Goal: Task Accomplishment & Management: Complete application form

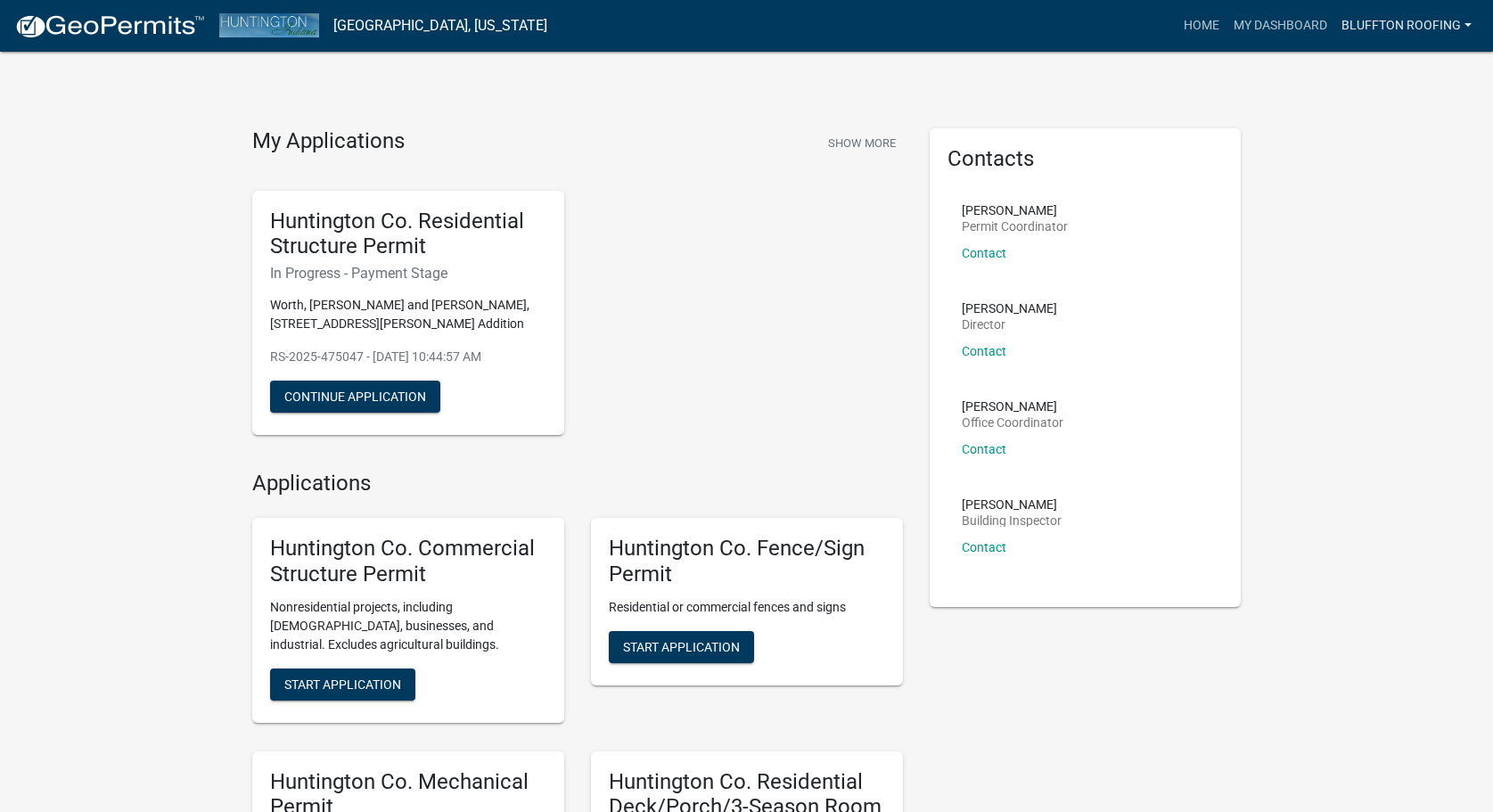
click at [1349, 20] on link "Bluffton Roofing" at bounding box center [1407, 26] width 144 height 34
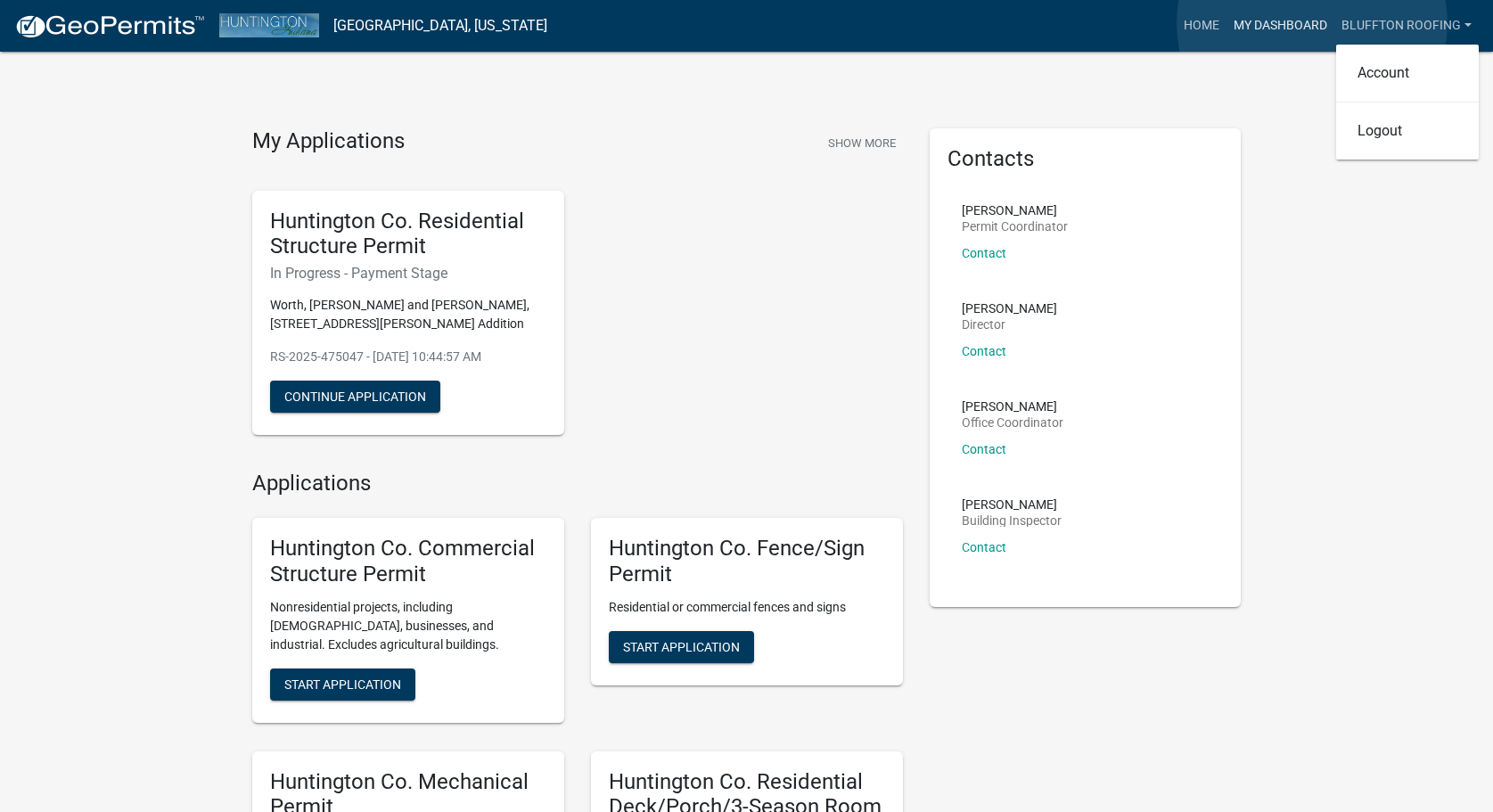
click at [1312, 23] on link "My Dashboard" at bounding box center [1281, 26] width 107 height 34
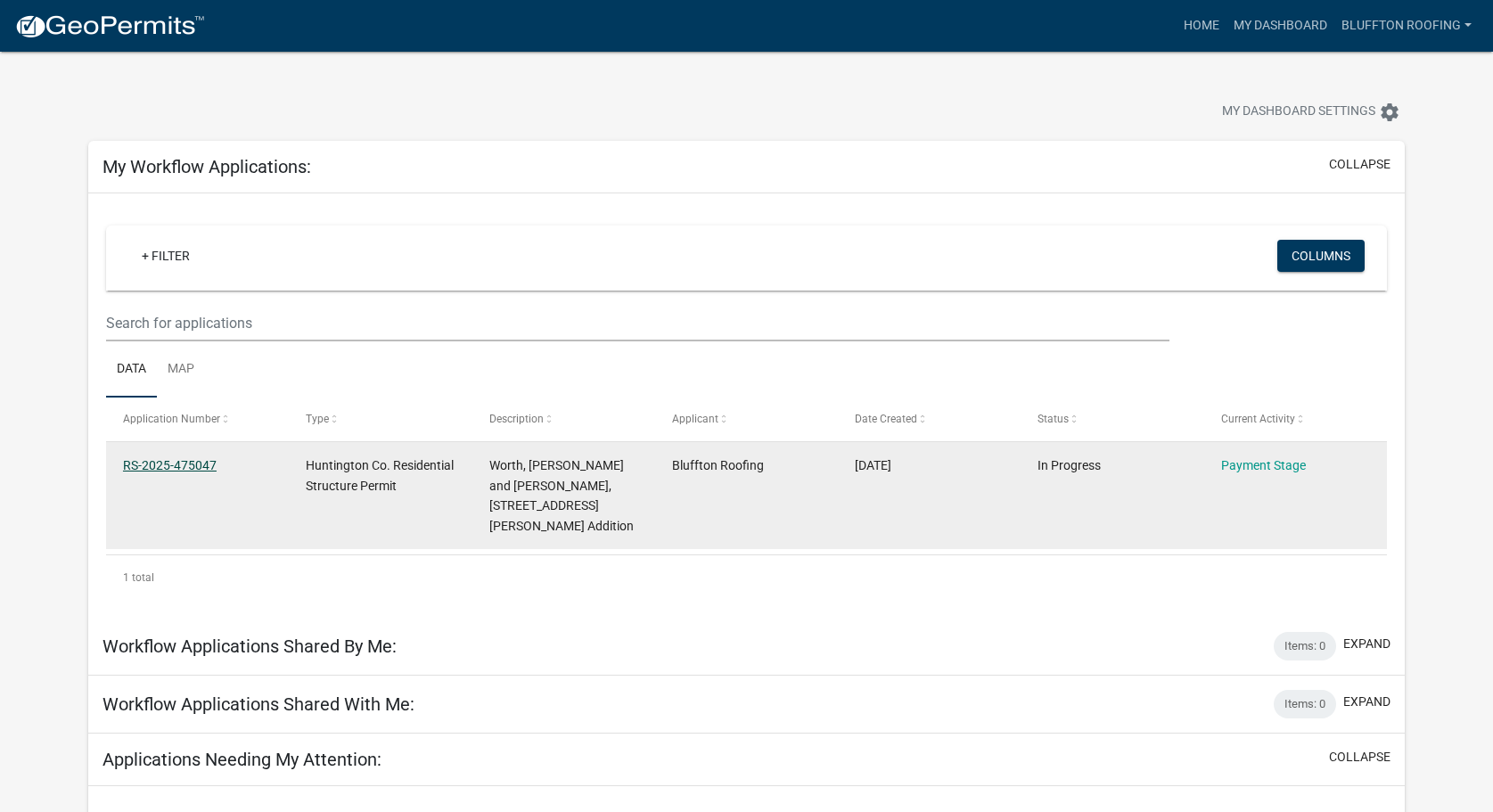
click at [165, 462] on link "RS-2025-475047" at bounding box center [169, 465] width 94 height 14
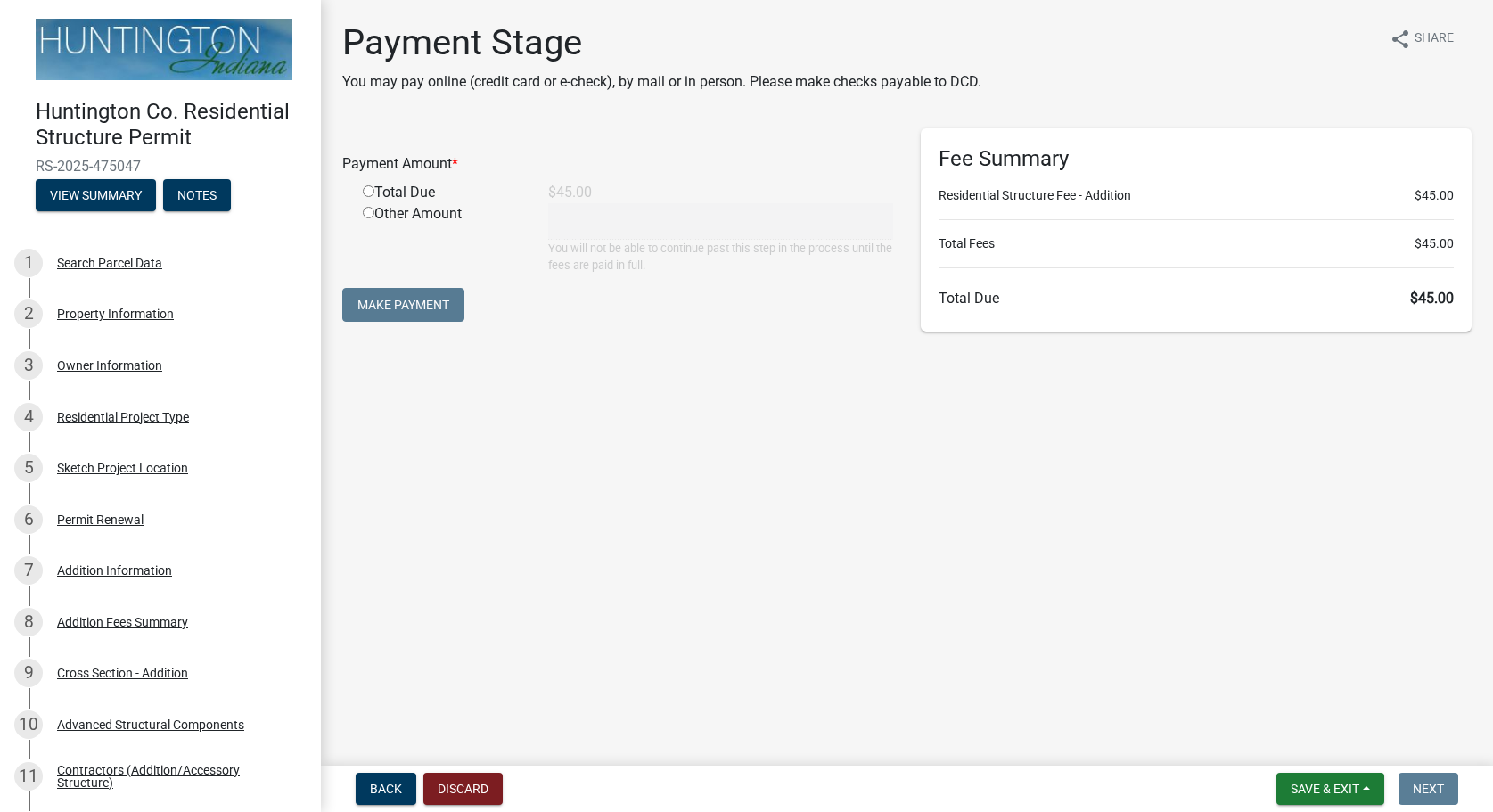
click at [364, 193] on input "radio" at bounding box center [369, 191] width 12 height 12
radio input "true"
type input "45"
click at [408, 314] on button "Make Payment" at bounding box center [404, 305] width 122 height 34
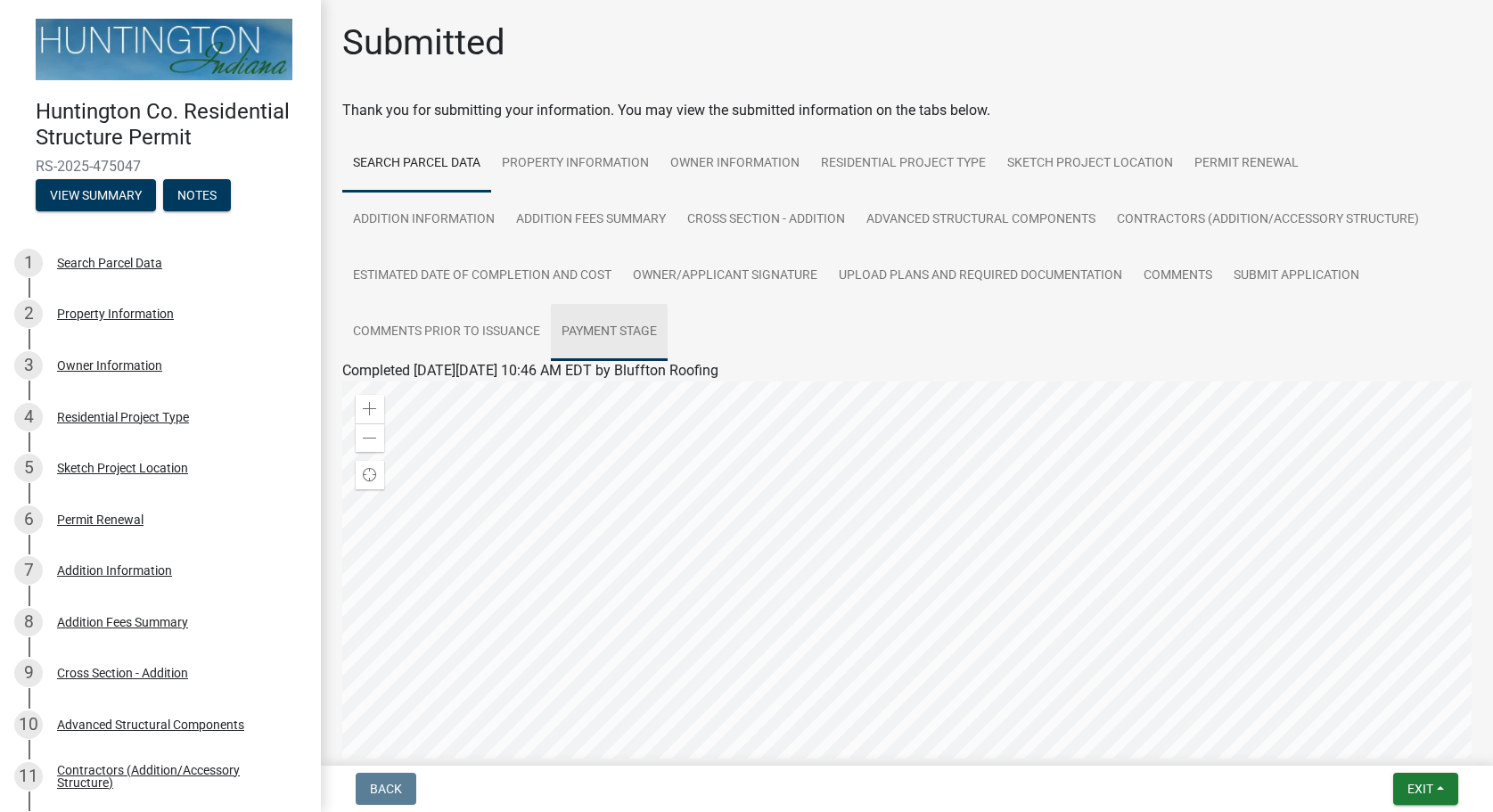
click at [633, 334] on link "Payment Stage" at bounding box center [609, 332] width 117 height 57
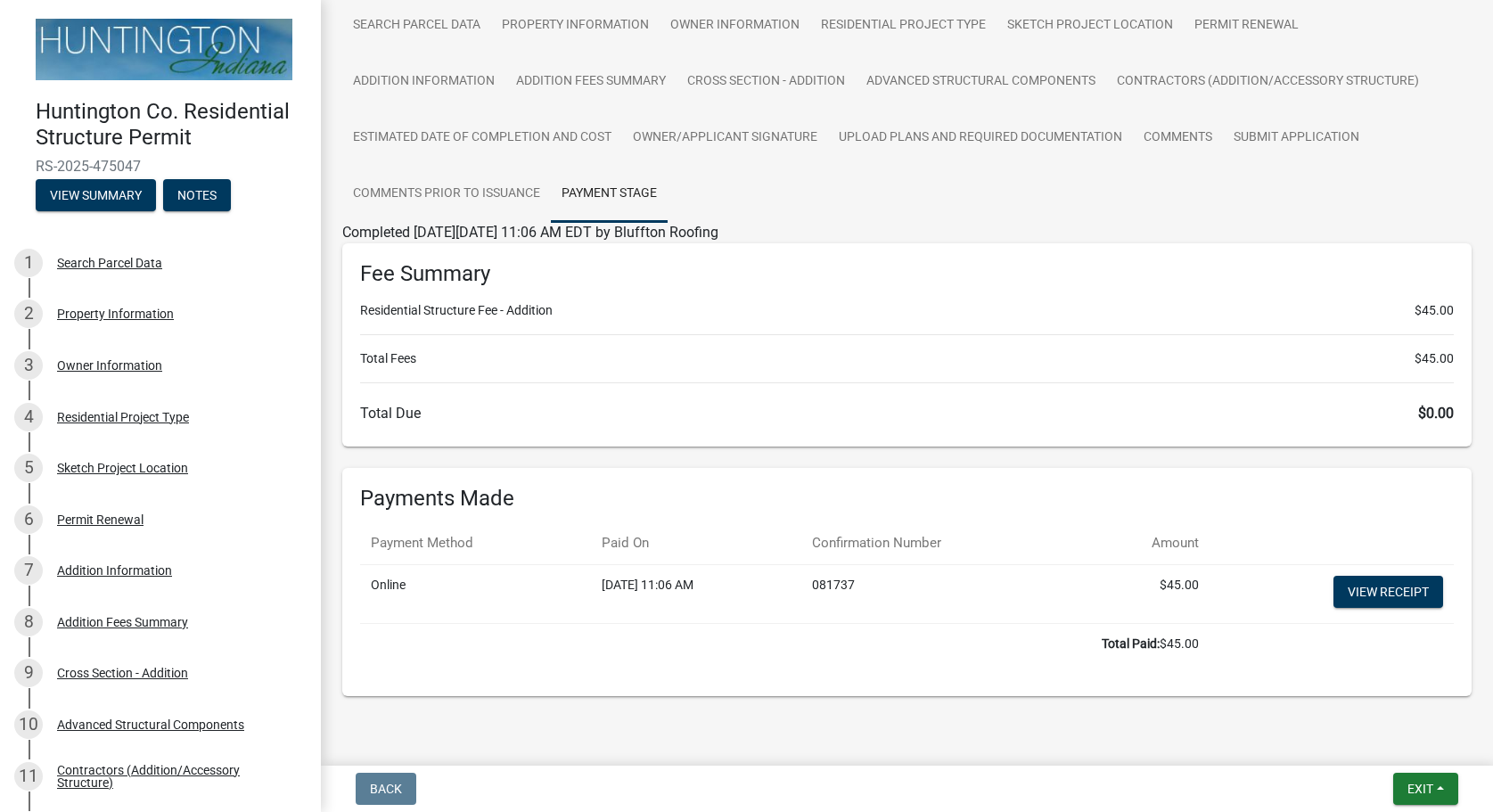
scroll to position [167, 0]
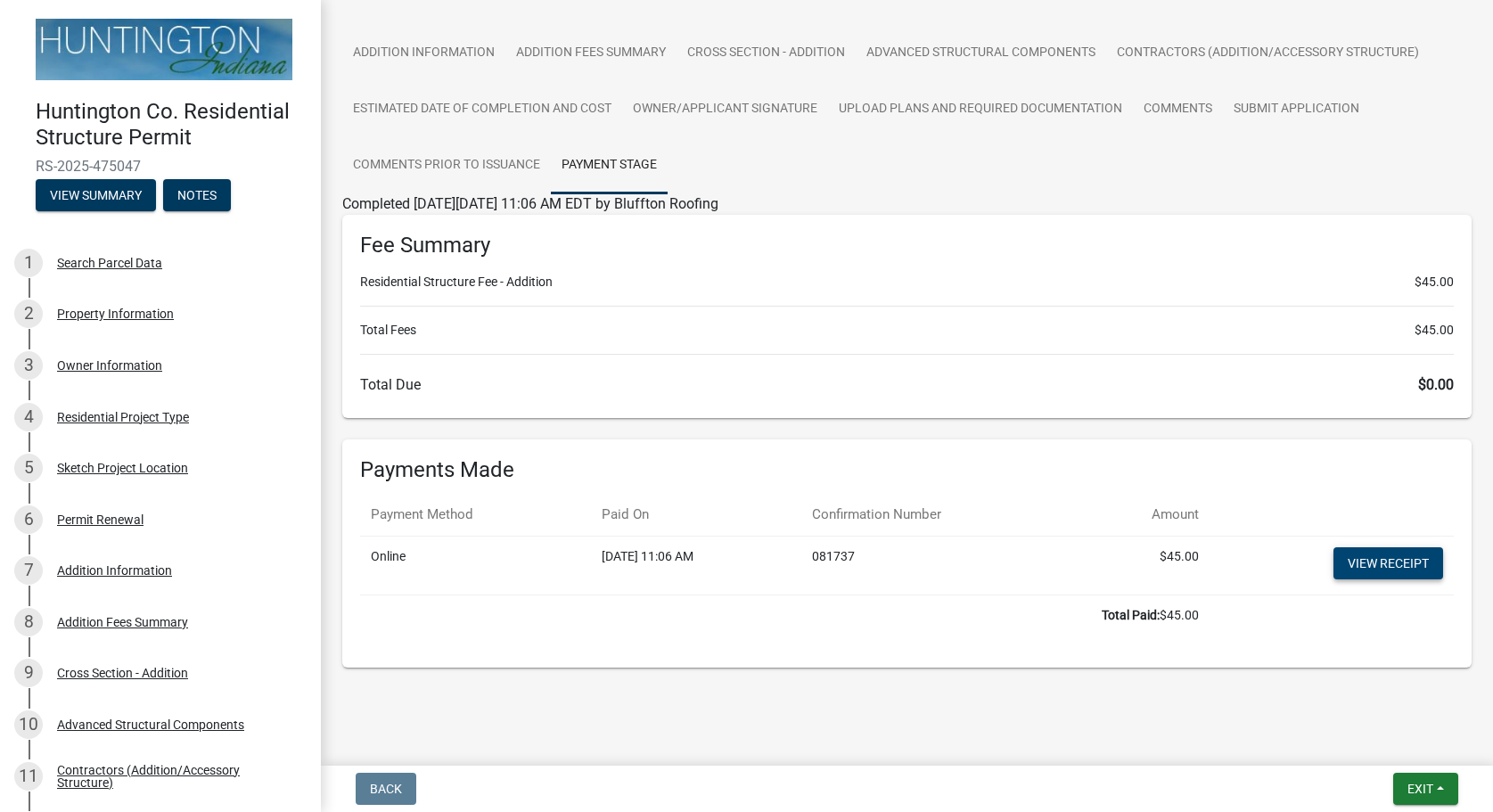
click at [1357, 562] on link "View receipt" at bounding box center [1388, 563] width 109 height 32
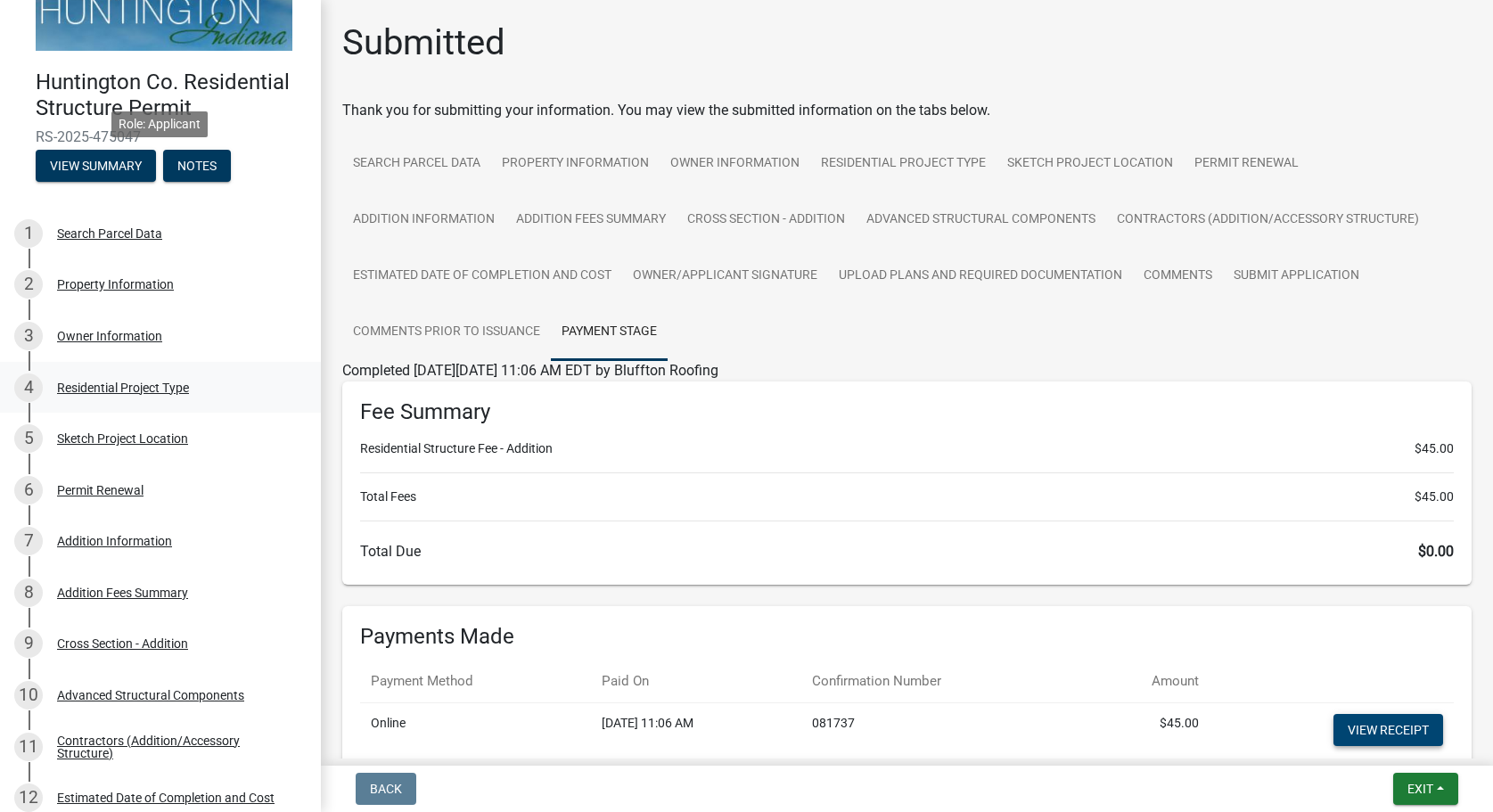
scroll to position [0, 0]
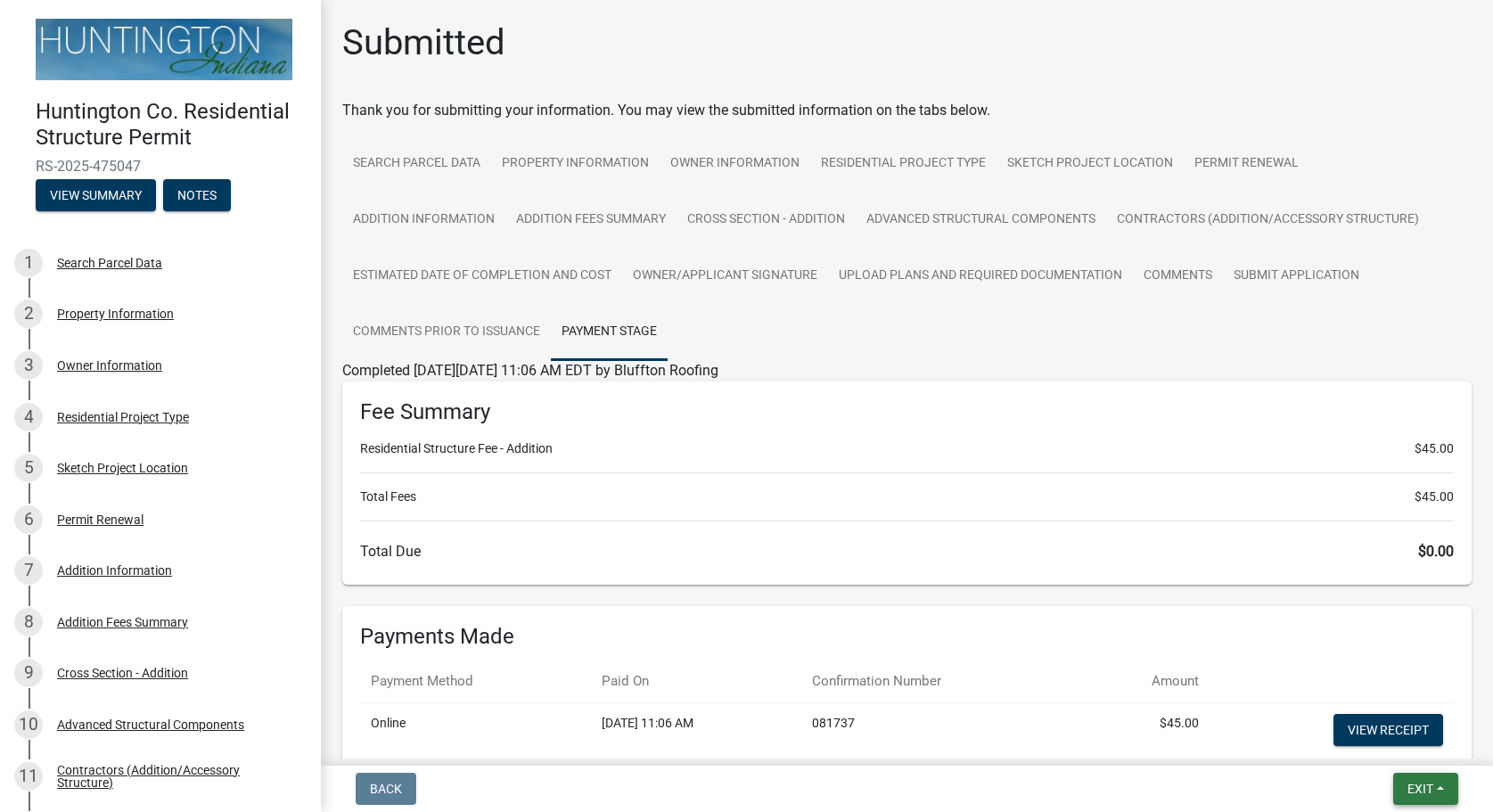
click at [1399, 789] on button "Exit" at bounding box center [1426, 789] width 65 height 32
click at [1357, 706] on button "Save" at bounding box center [1387, 700] width 143 height 43
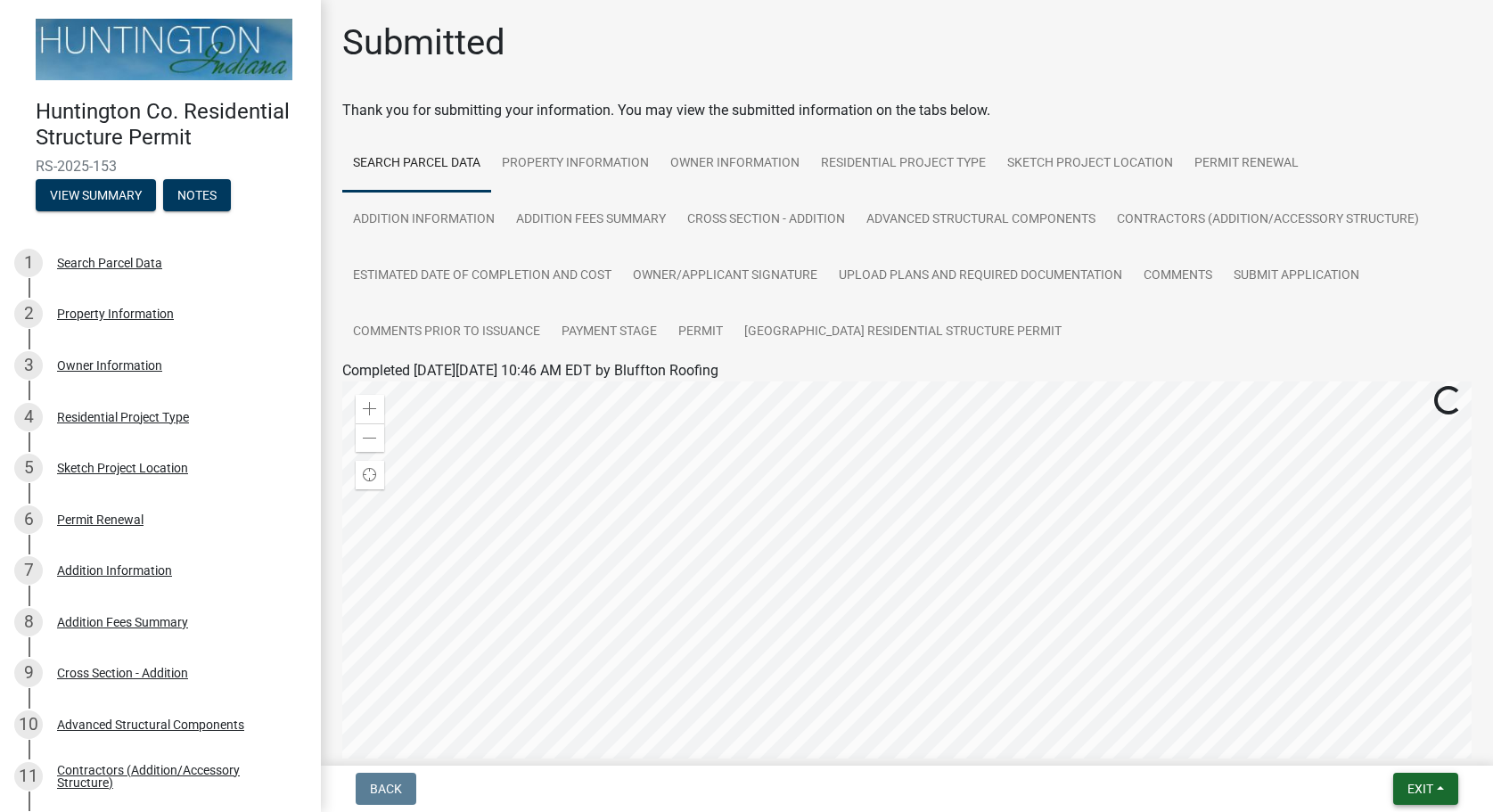
click at [1394, 790] on button "Exit" at bounding box center [1426, 789] width 65 height 32
click at [1394, 748] on button "Save & Exit" at bounding box center [1387, 743] width 143 height 43
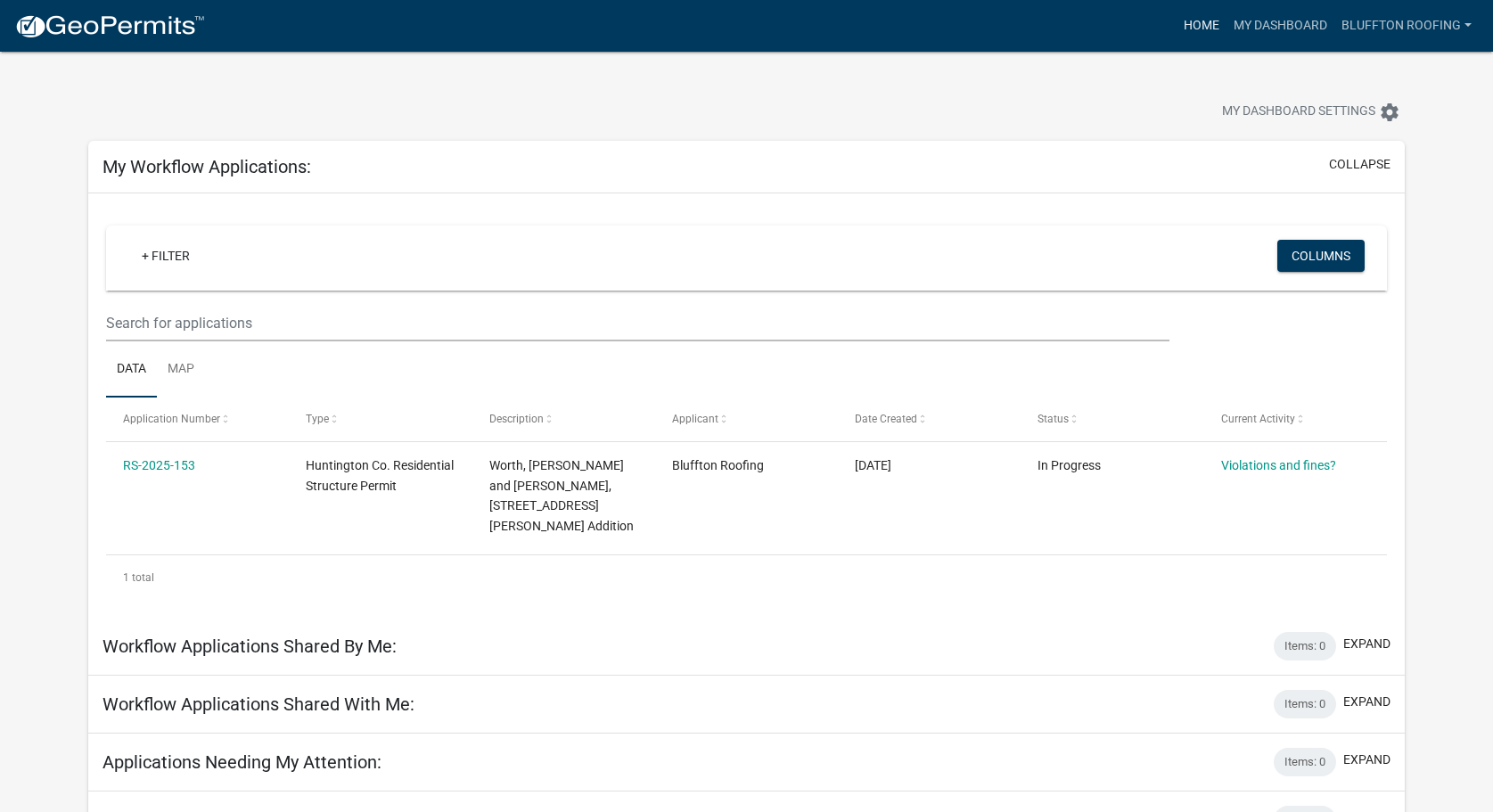
click at [1205, 23] on link "Home" at bounding box center [1202, 26] width 50 height 34
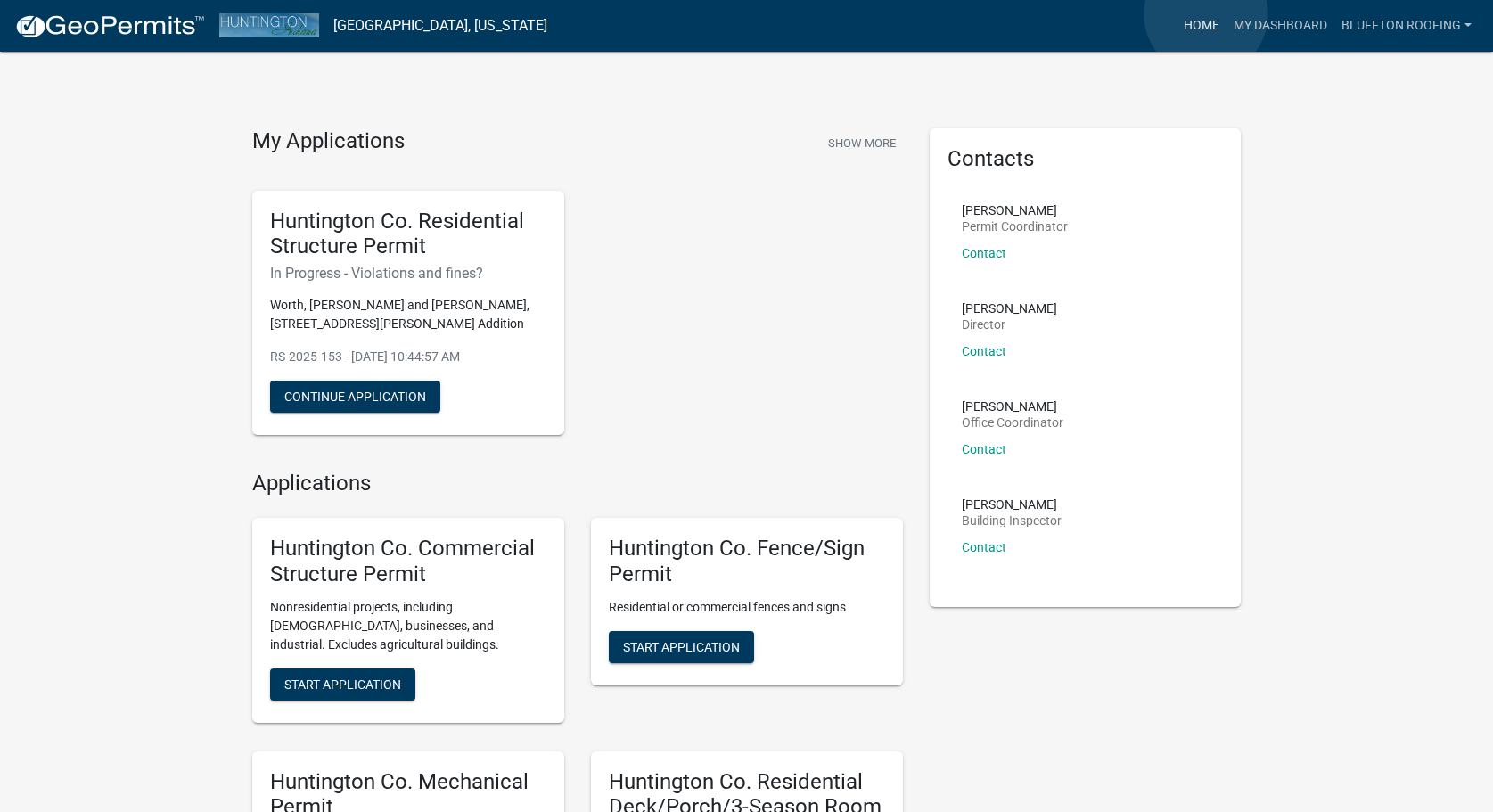
click at [1206, 14] on link "Home" at bounding box center [1202, 26] width 50 height 34
click at [1305, 37] on link "My Dashboard" at bounding box center [1281, 26] width 107 height 34
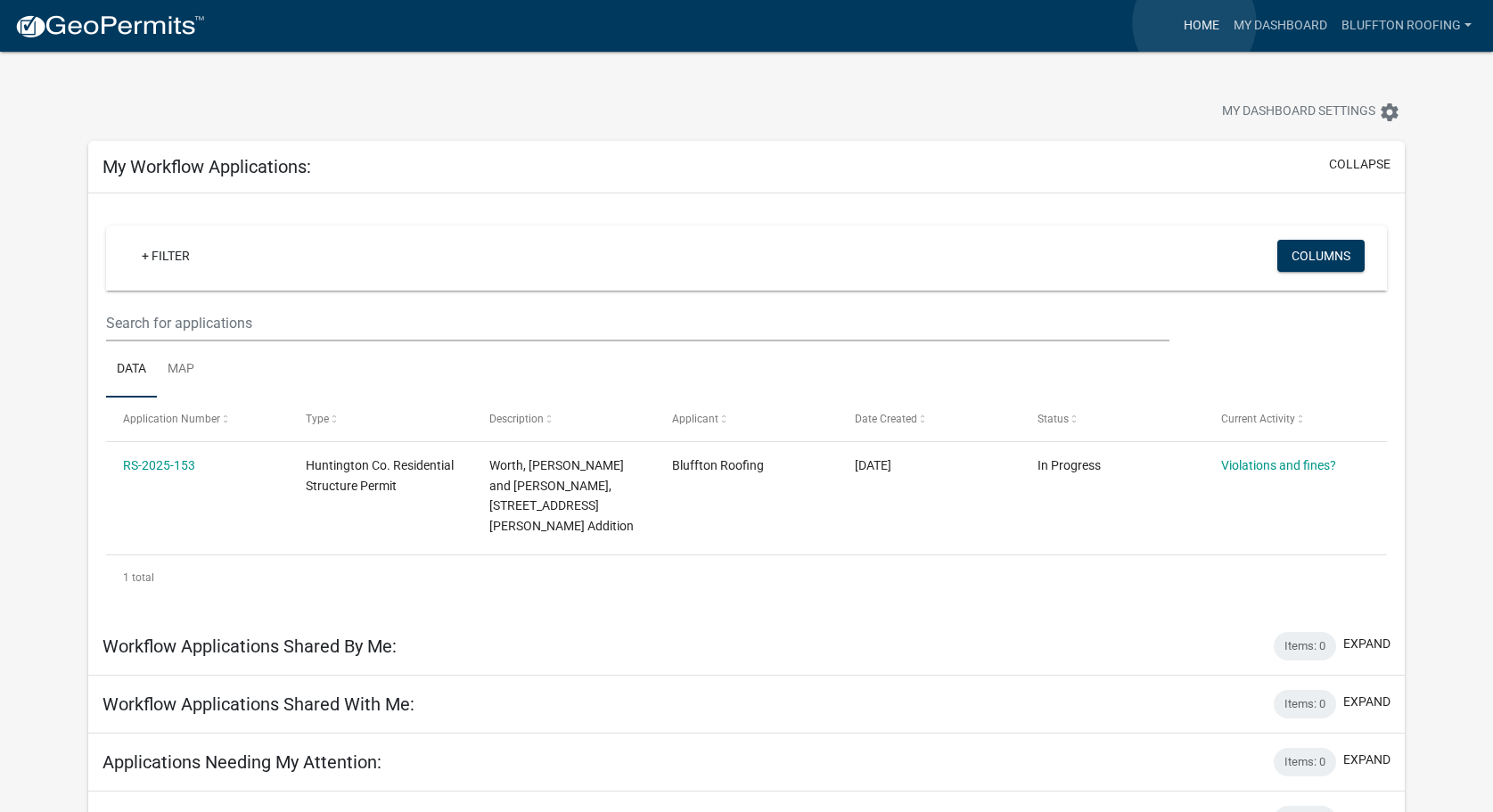
click at [1195, 22] on link "Home" at bounding box center [1202, 26] width 50 height 34
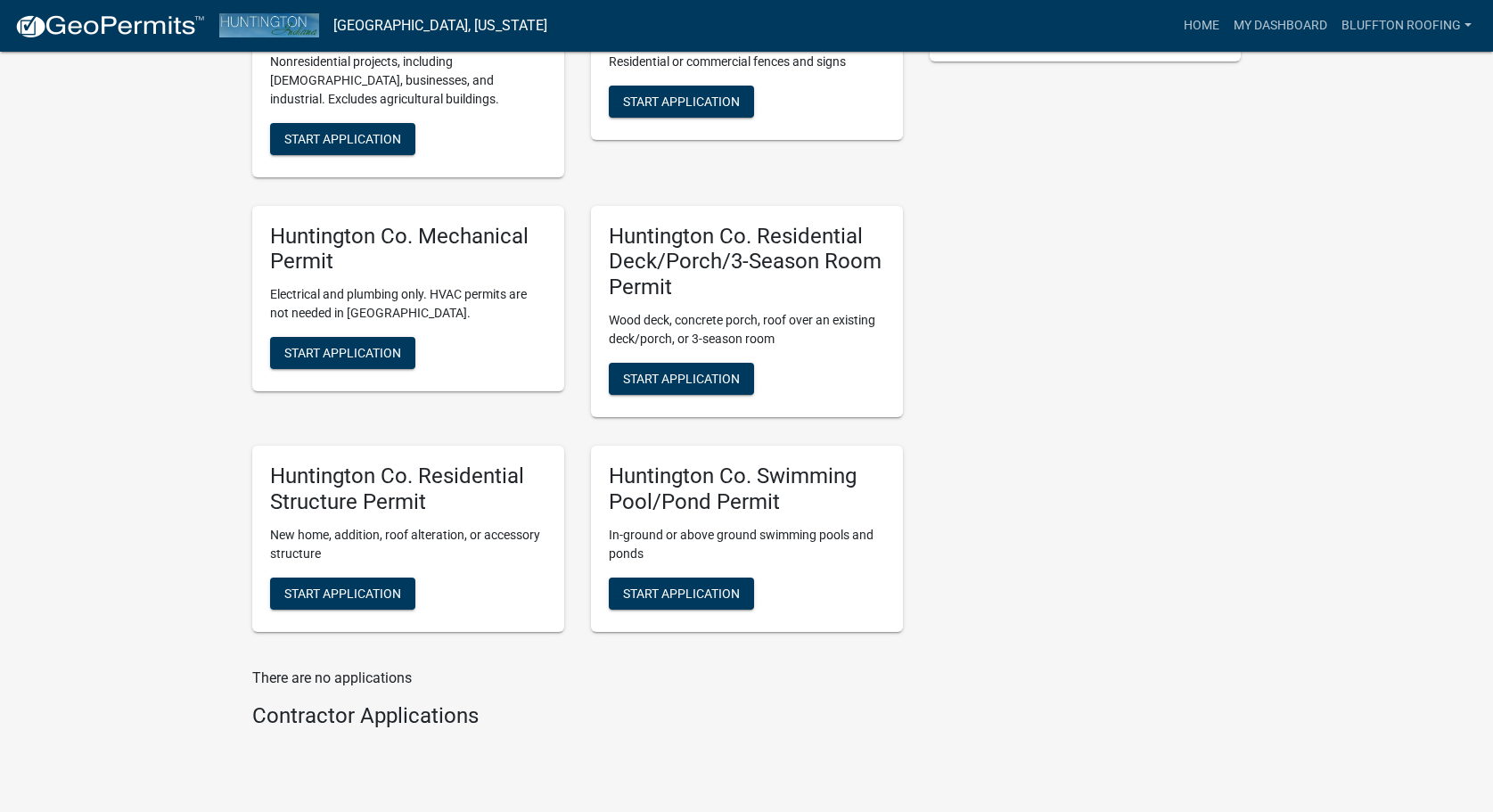
scroll to position [608, 0]
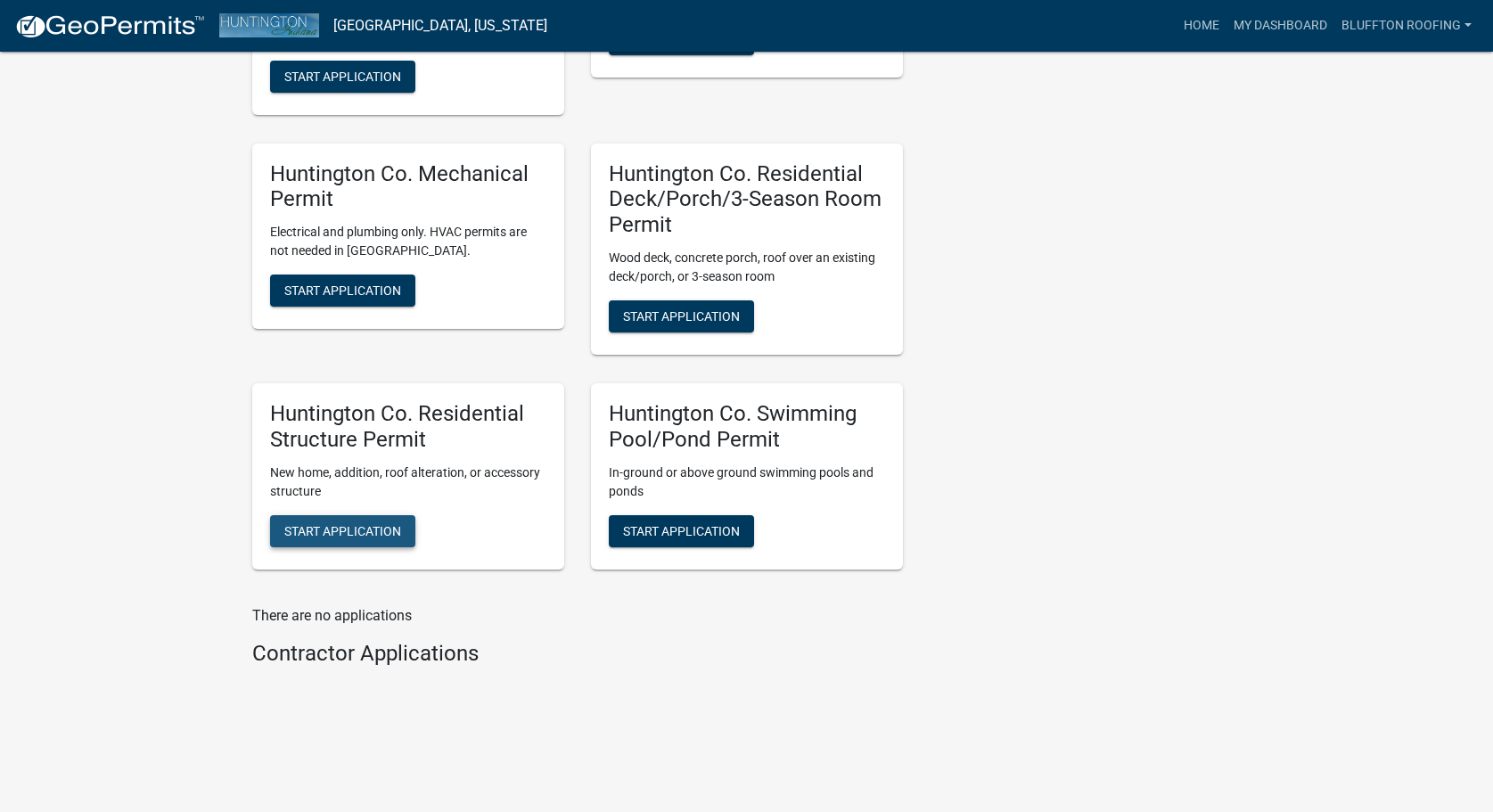
click at [367, 529] on span "Start Application" at bounding box center [343, 530] width 117 height 14
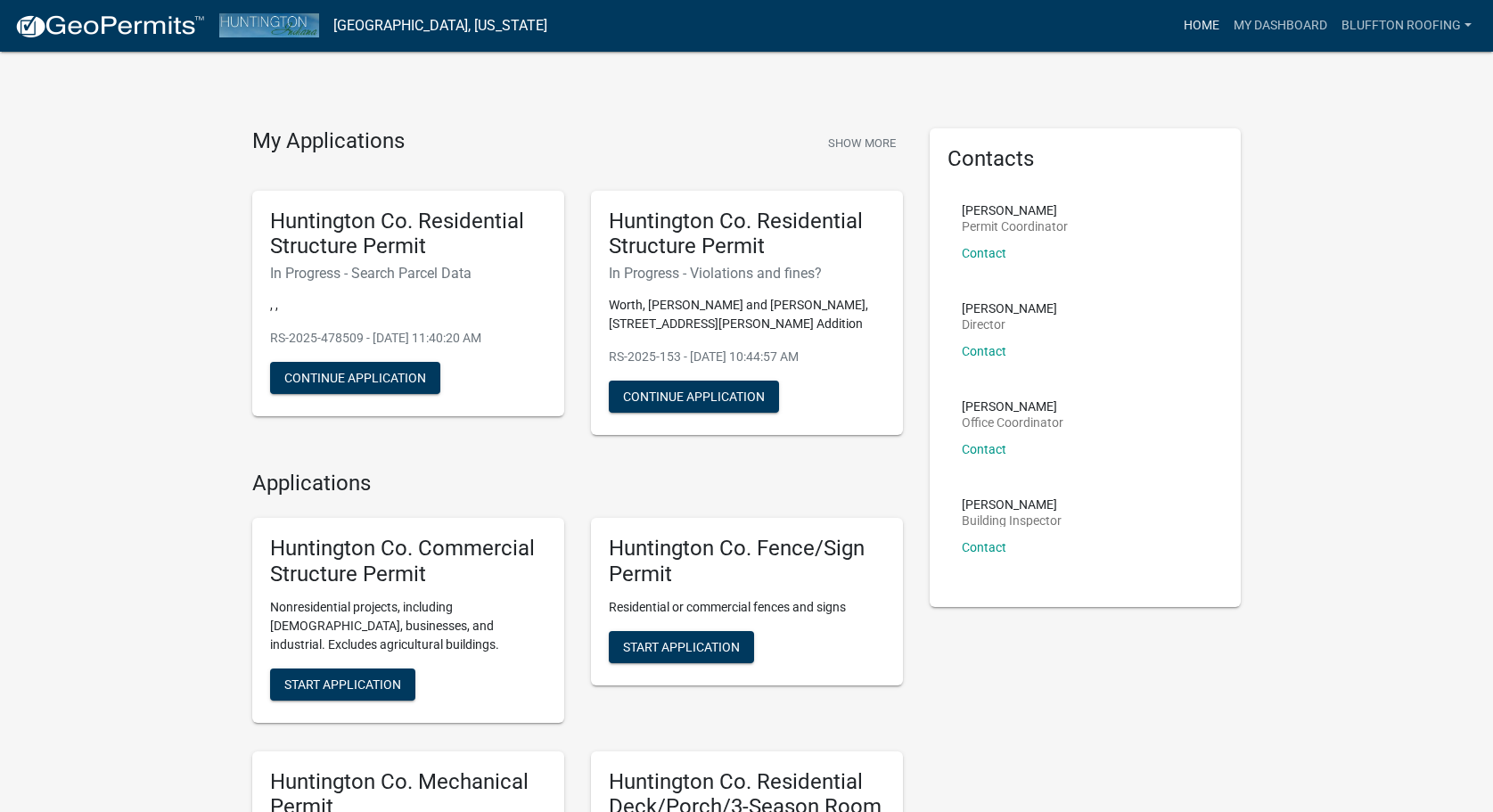
click at [1209, 27] on link "Home" at bounding box center [1202, 26] width 50 height 34
click at [1298, 31] on link "My Dashboard" at bounding box center [1281, 26] width 107 height 34
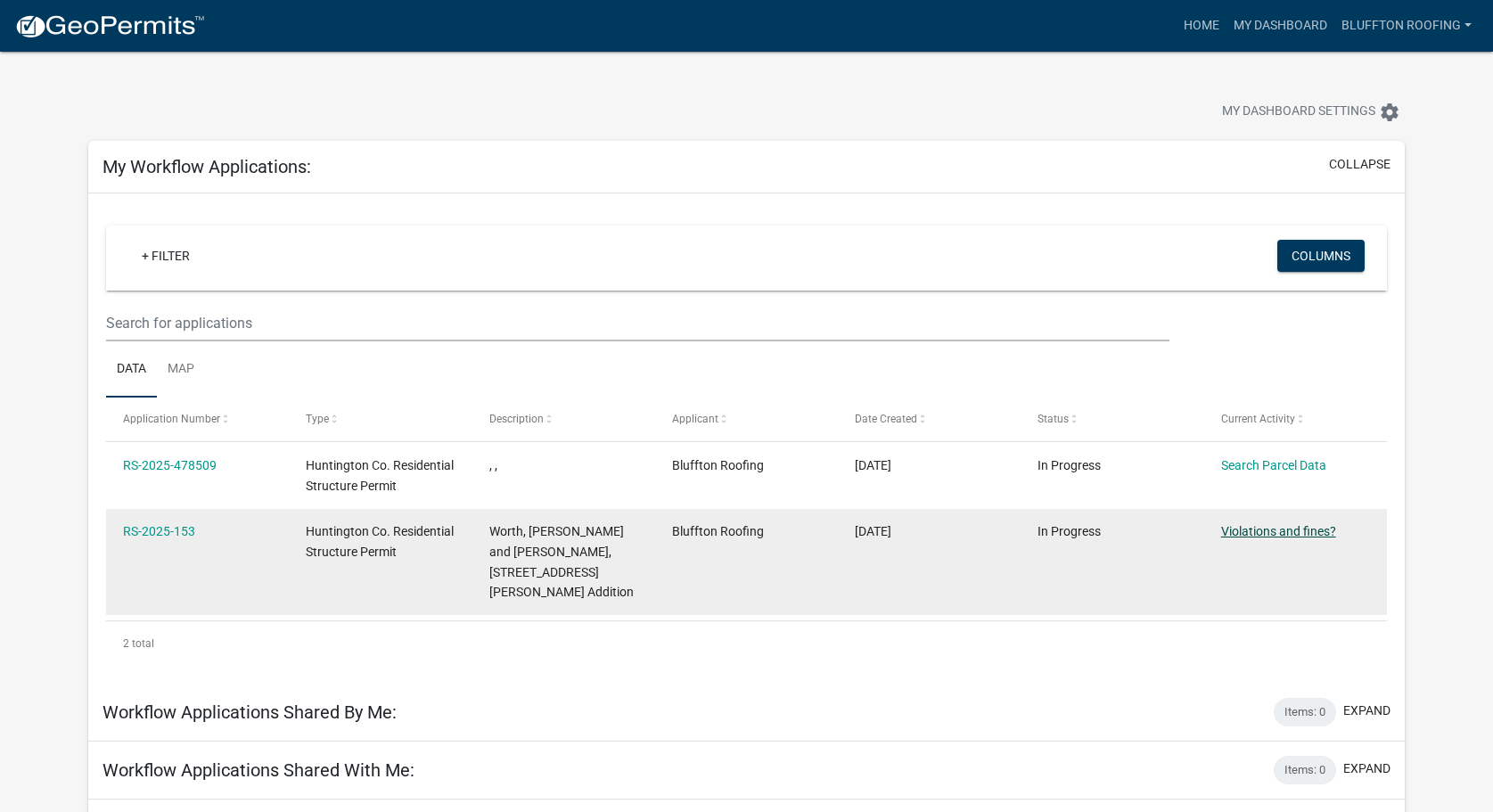
click at [1285, 531] on link "Violations and fines?" at bounding box center [1279, 531] width 115 height 14
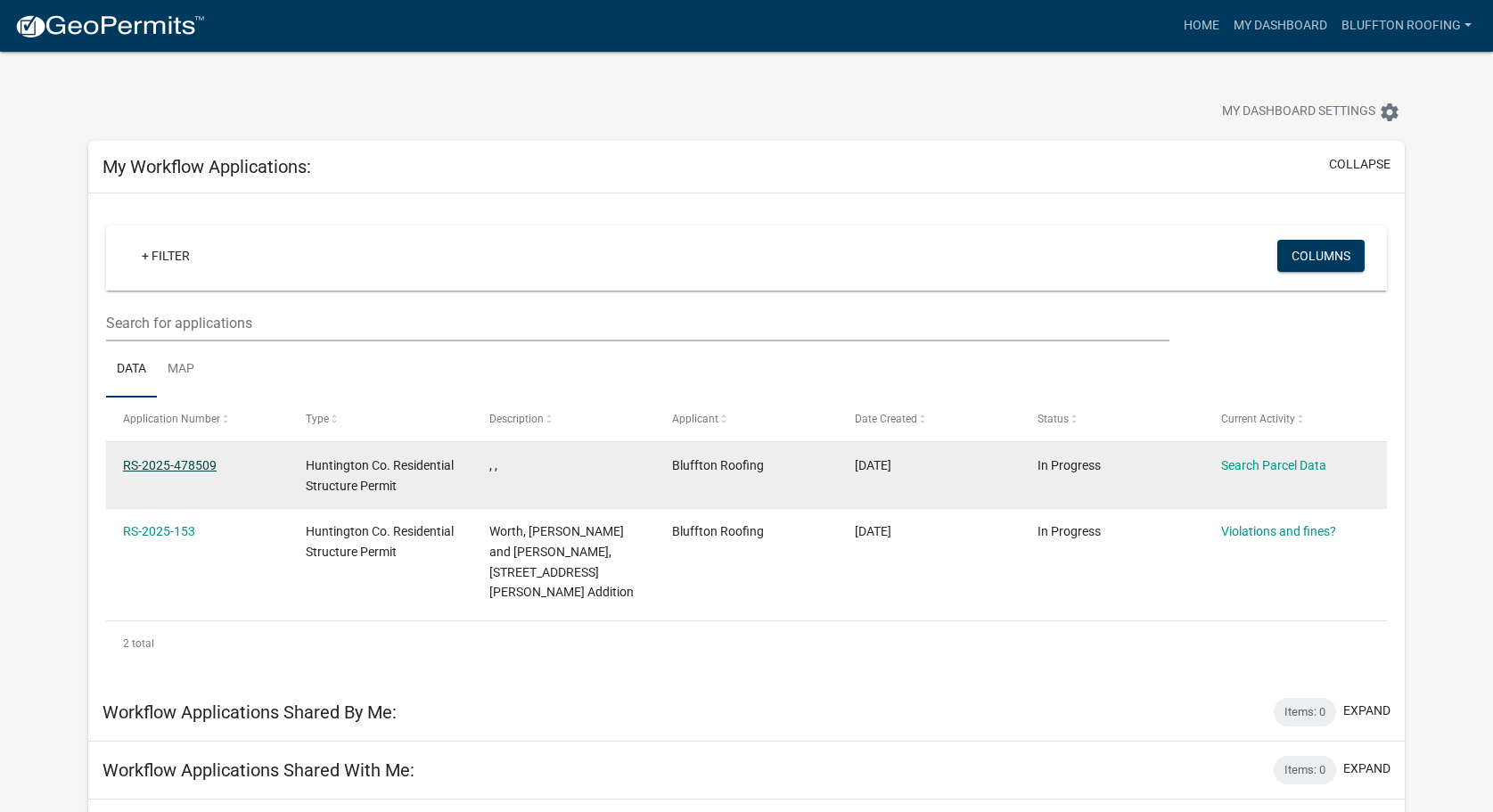
click at [213, 461] on link "RS-2025-478509" at bounding box center [169, 465] width 94 height 14
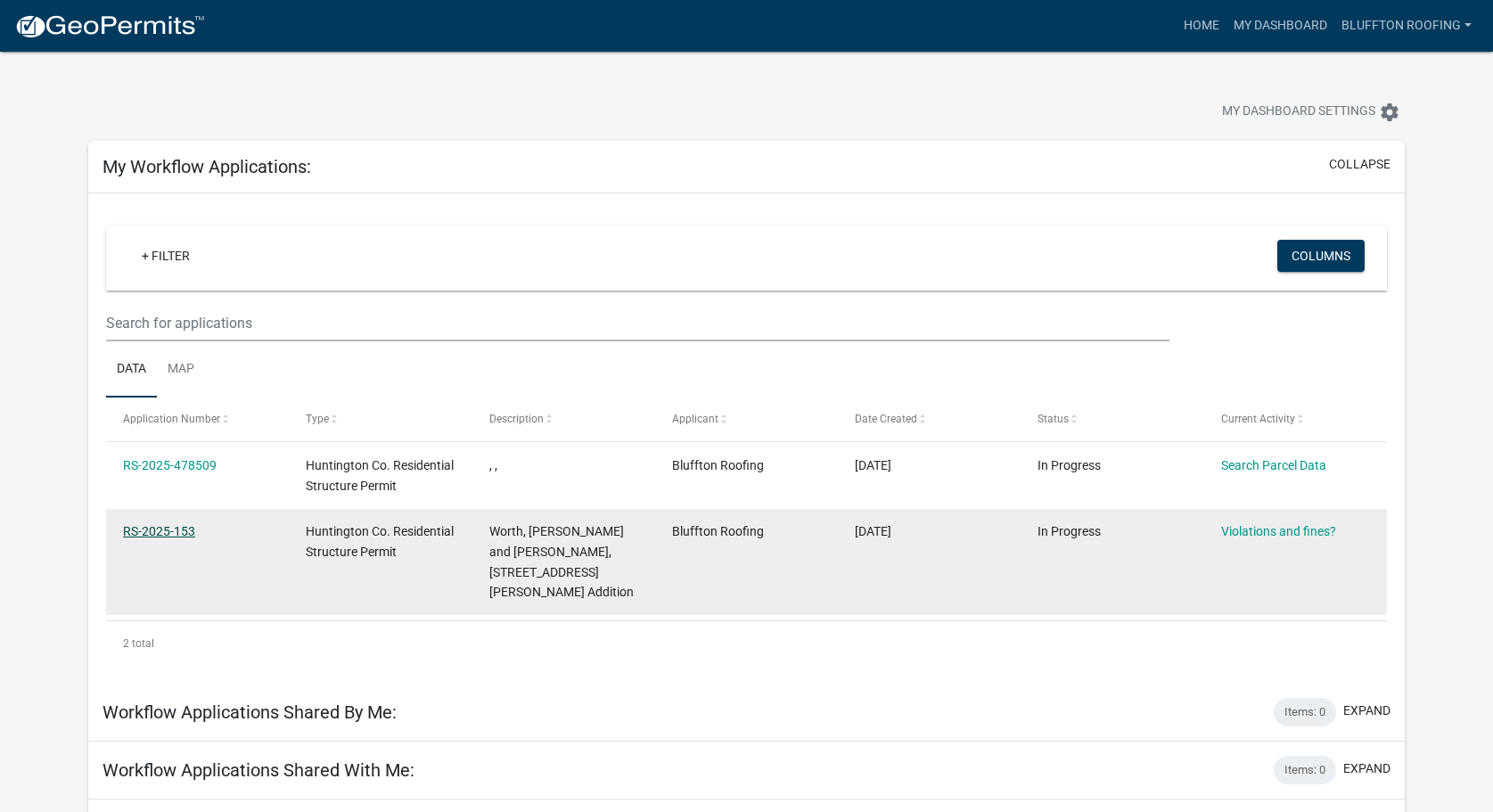
click at [146, 532] on link "RS-2025-153" at bounding box center [159, 531] width 72 height 14
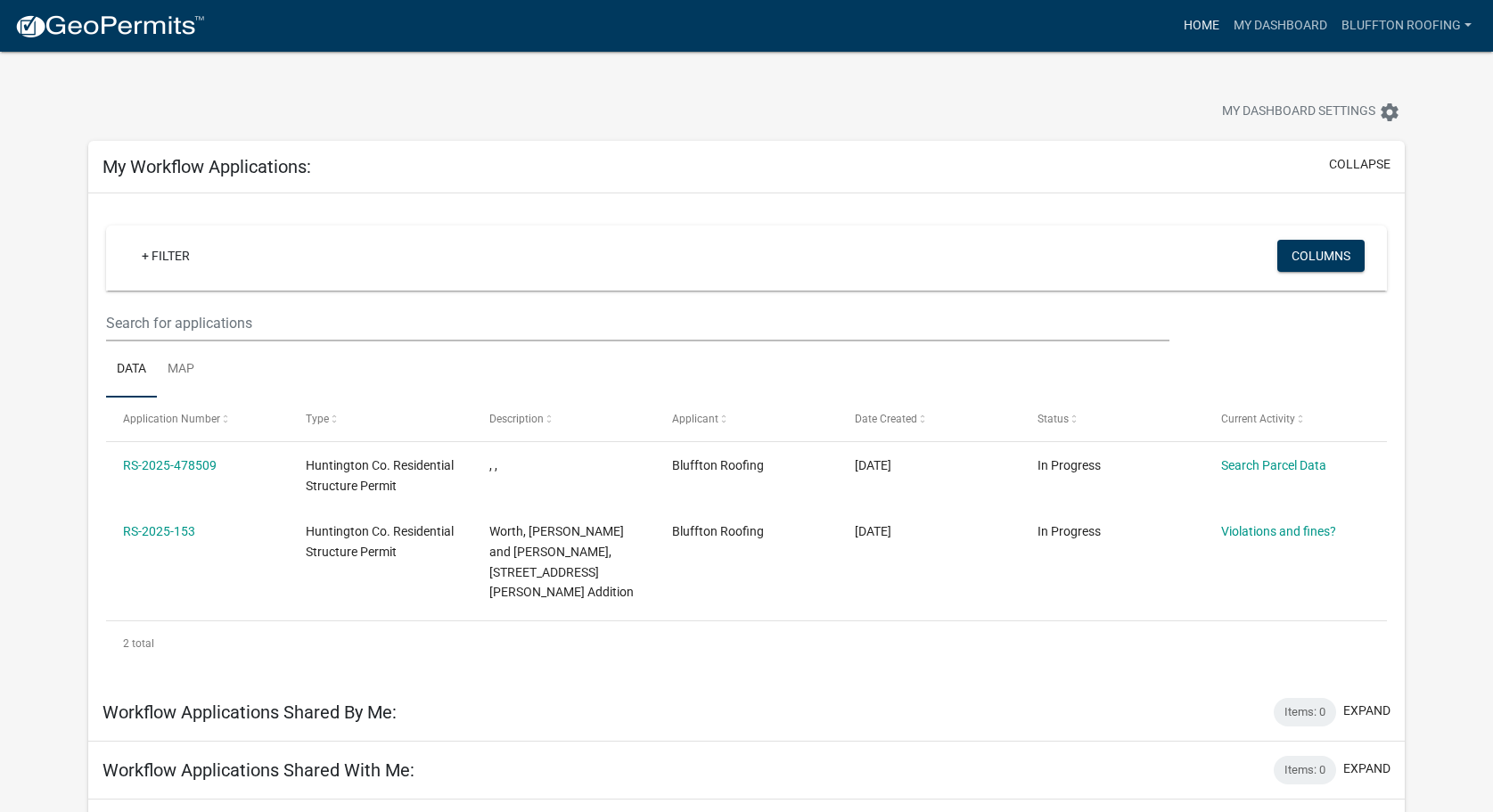
click at [1196, 30] on link "Home" at bounding box center [1202, 26] width 50 height 34
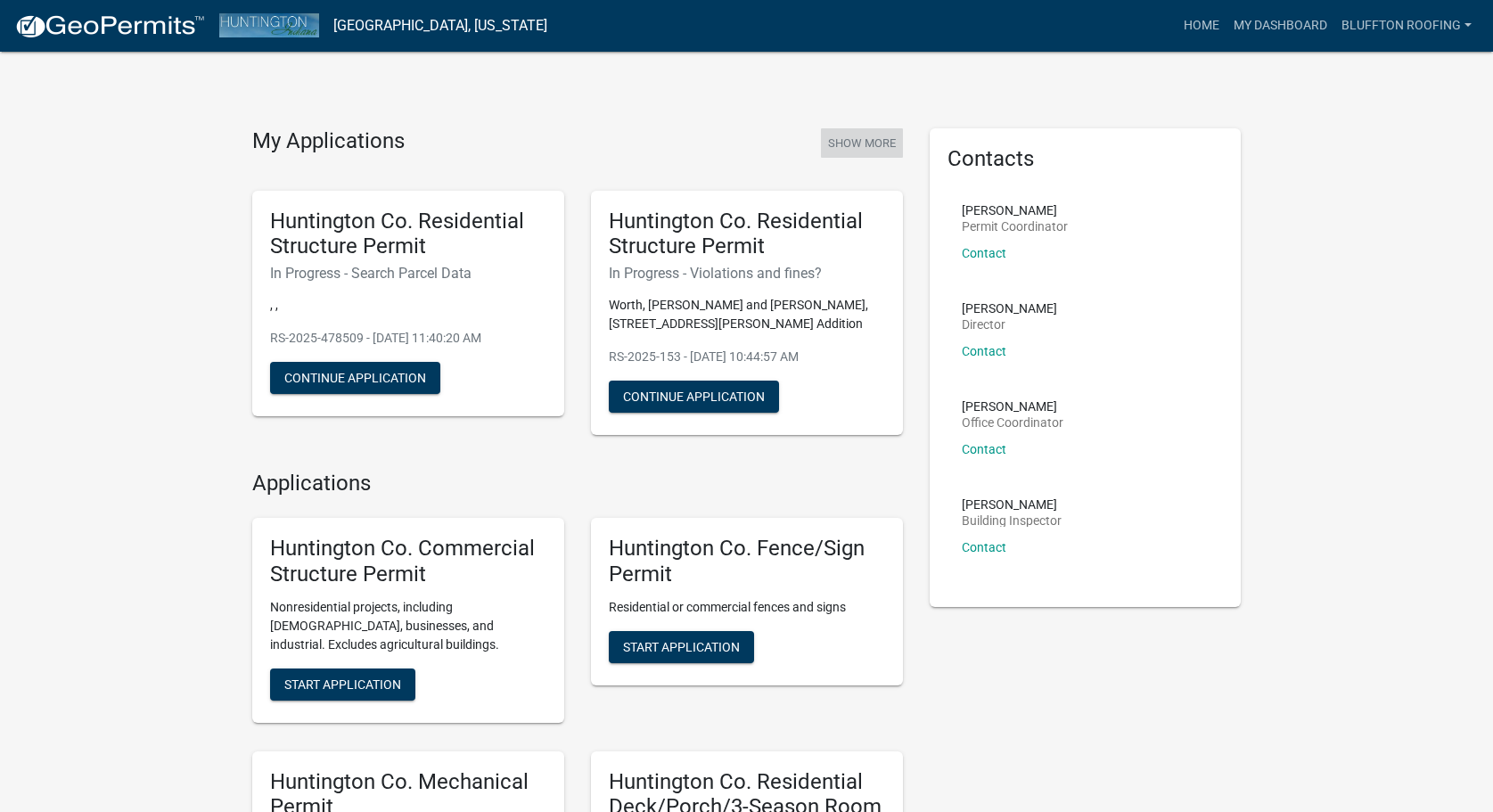
click at [871, 143] on button "Show More" at bounding box center [862, 144] width 82 height 30
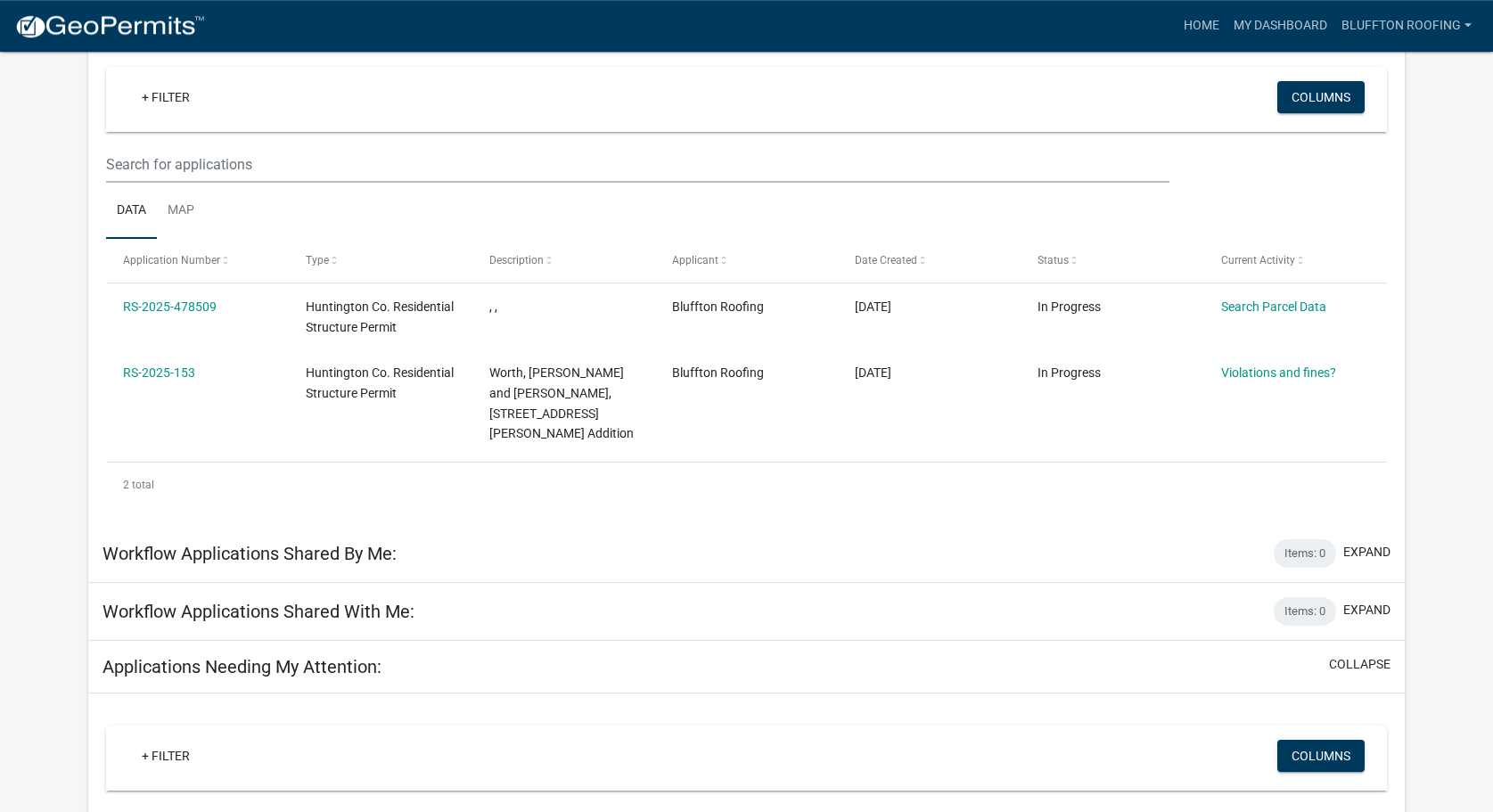
scroll to position [189, 0]
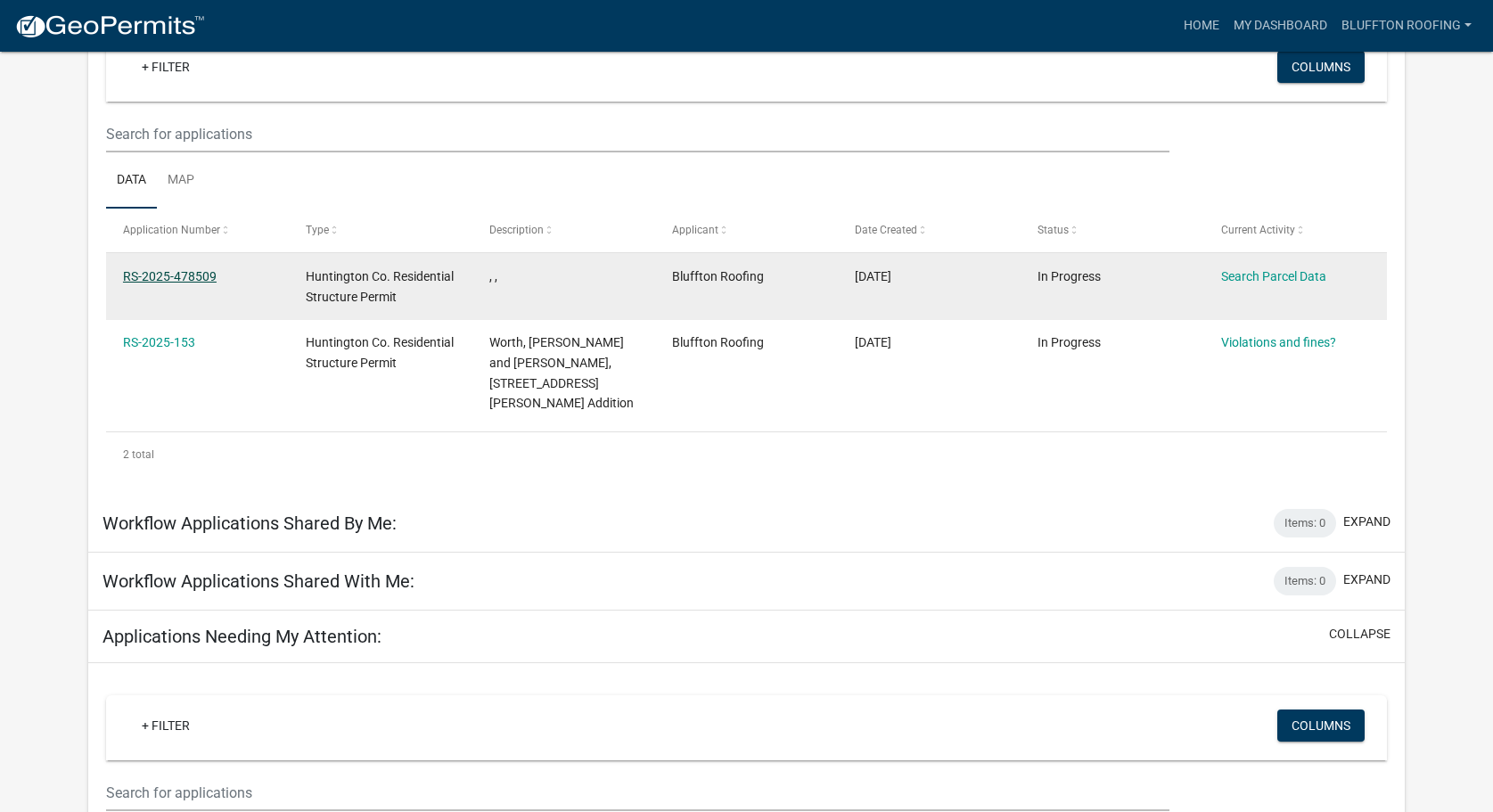
click at [184, 272] on link "RS-2025-478509" at bounding box center [169, 276] width 94 height 14
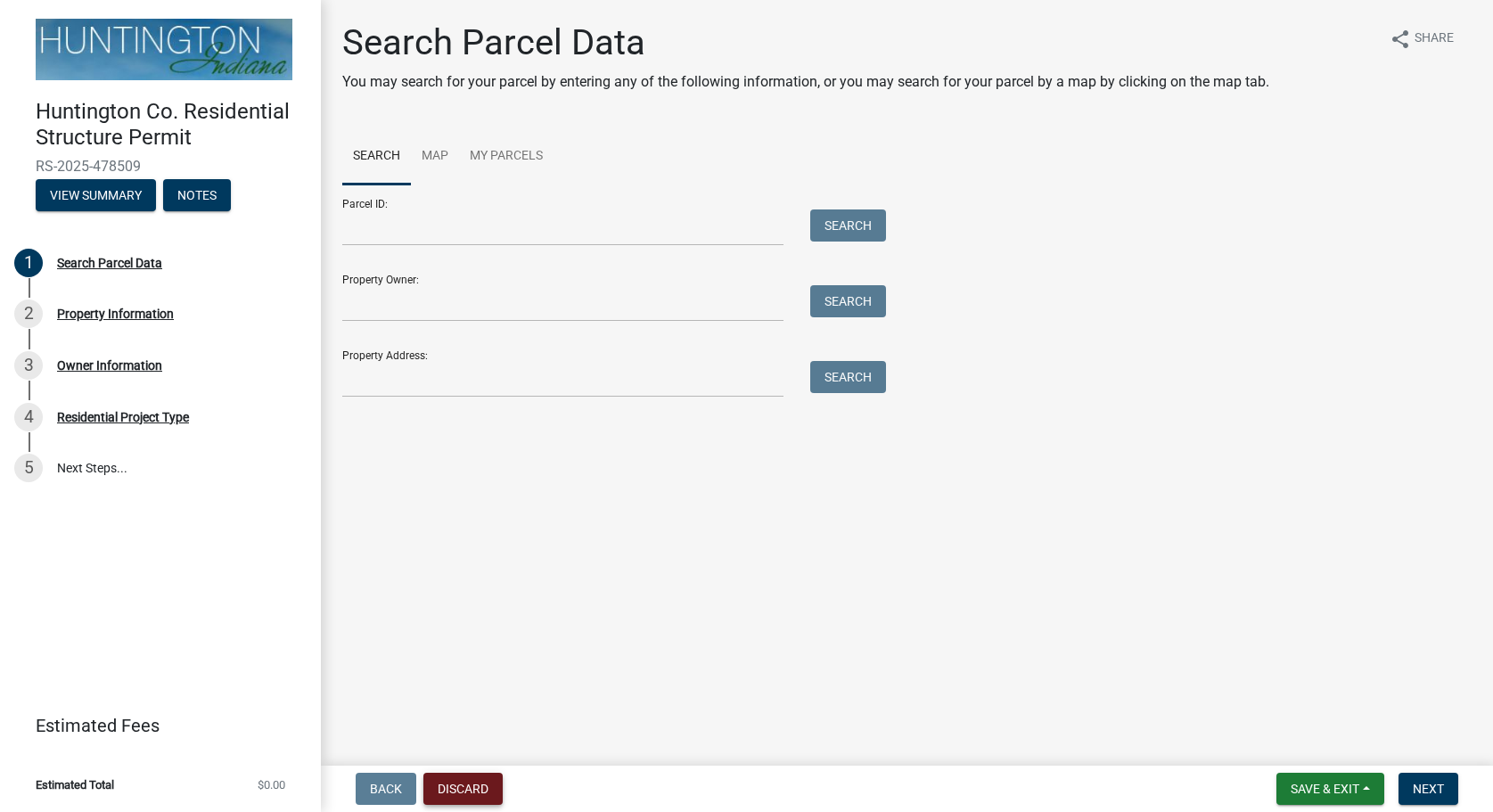
click at [459, 787] on button "Discard" at bounding box center [463, 789] width 80 height 32
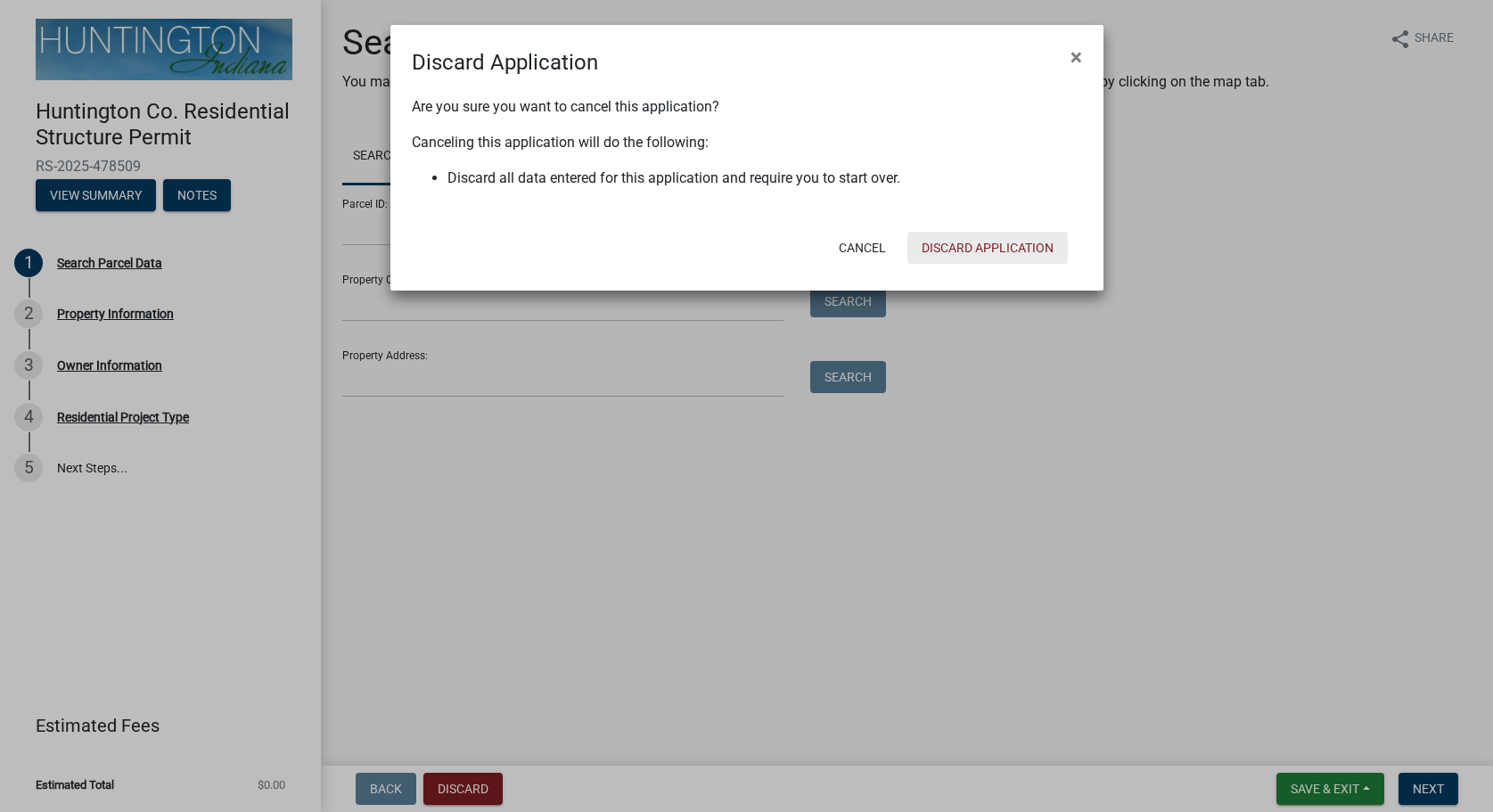
click at [970, 246] on button "Discard Application" at bounding box center [987, 247] width 160 height 32
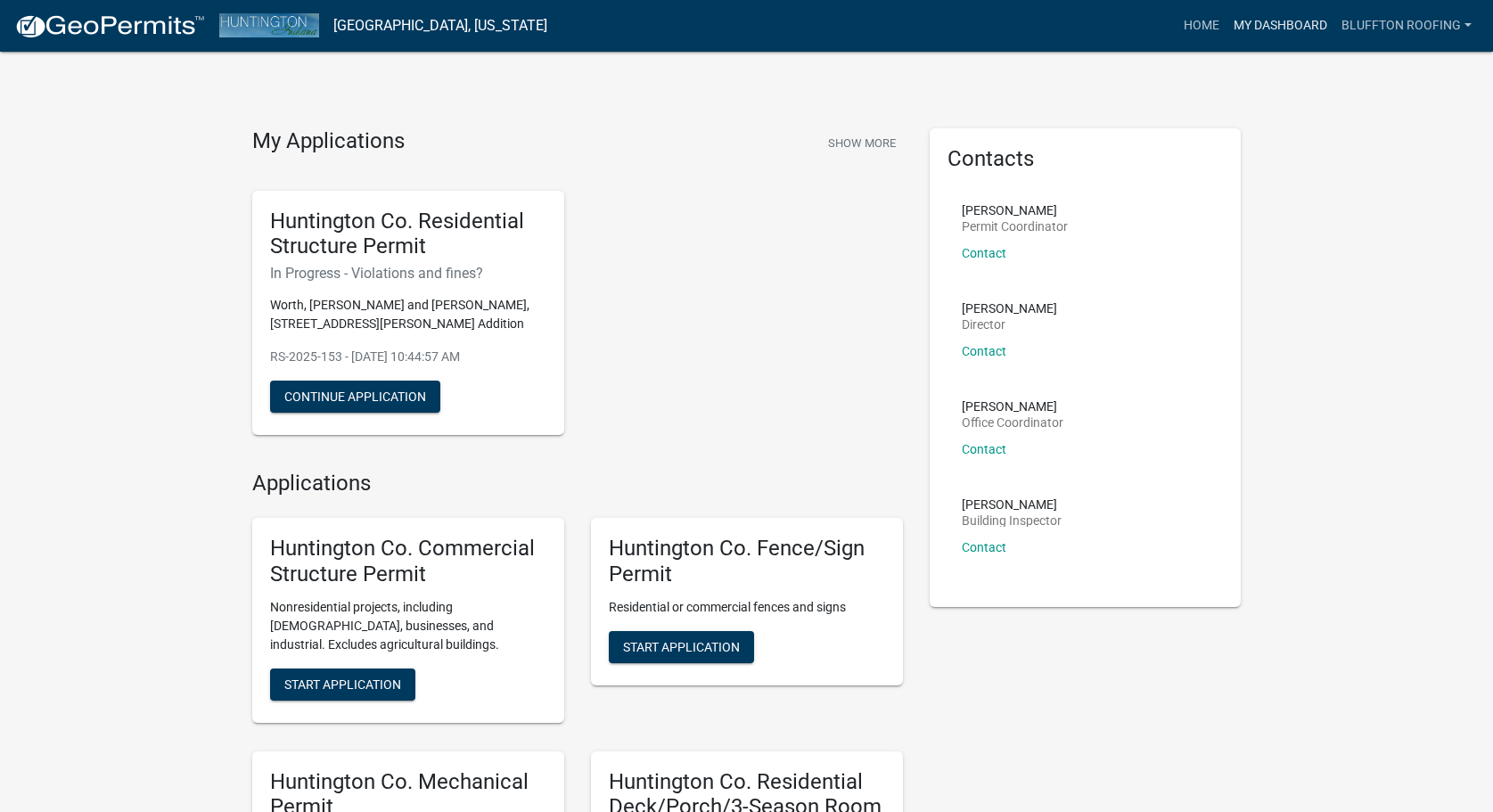
click at [1282, 22] on link "My Dashboard" at bounding box center [1281, 26] width 107 height 34
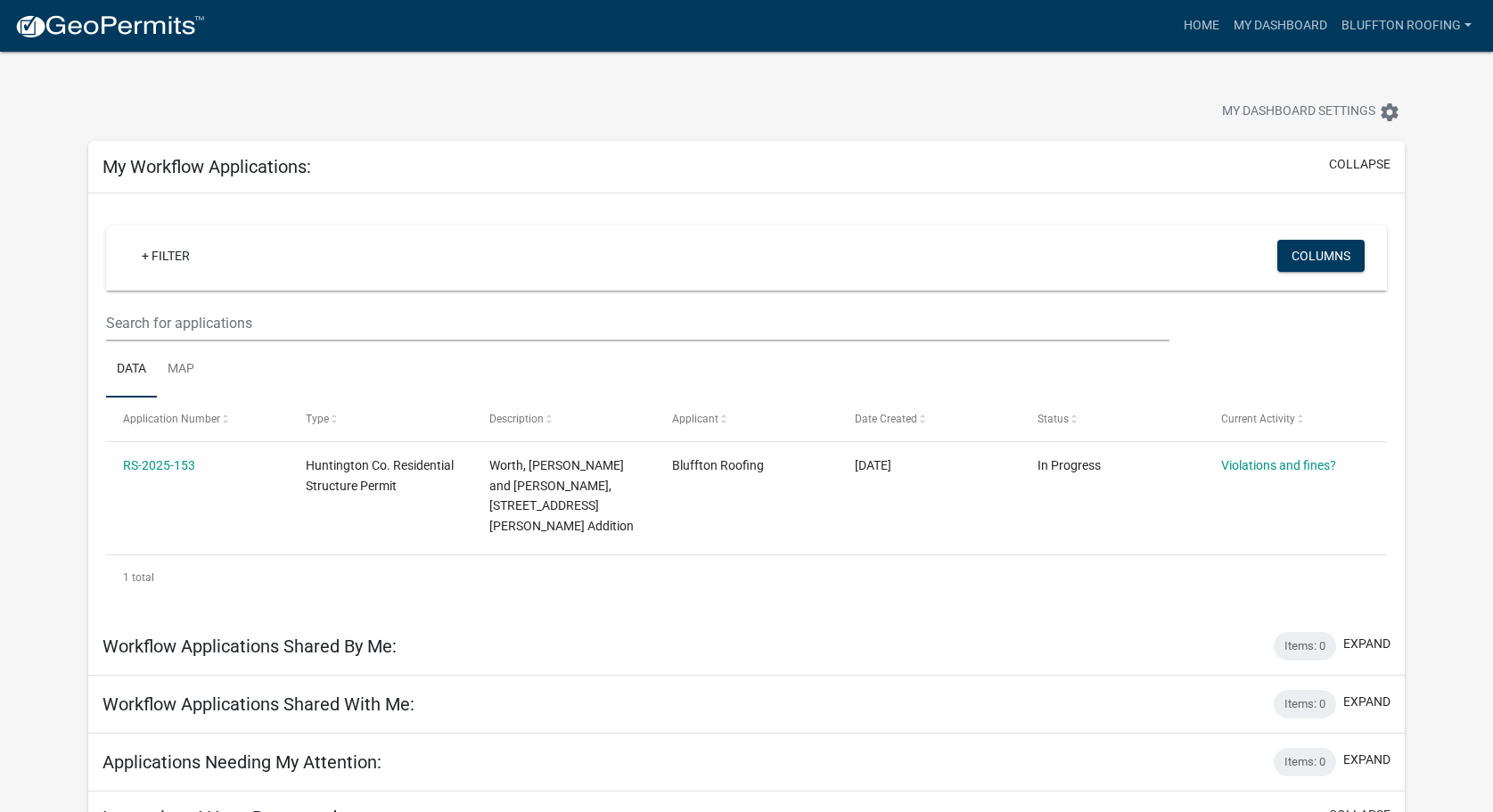
click at [452, 259] on div "+ Filter" at bounding box center [535, 257] width 844 height 36
click at [177, 253] on link "+ Filter" at bounding box center [166, 256] width 77 height 32
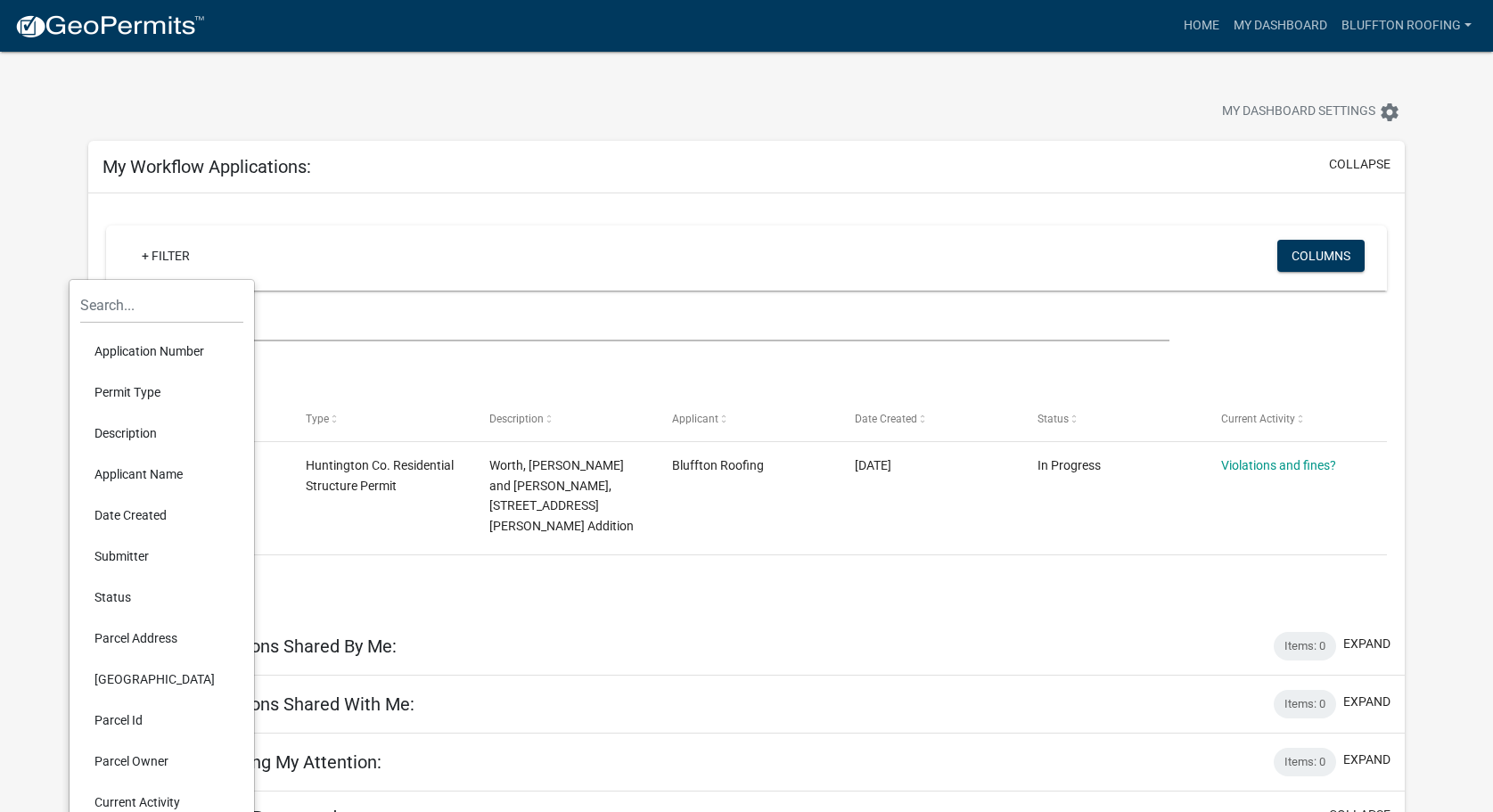
click at [582, 155] on div "My Workflow Applications: collapse" at bounding box center [746, 167] width 1318 height 53
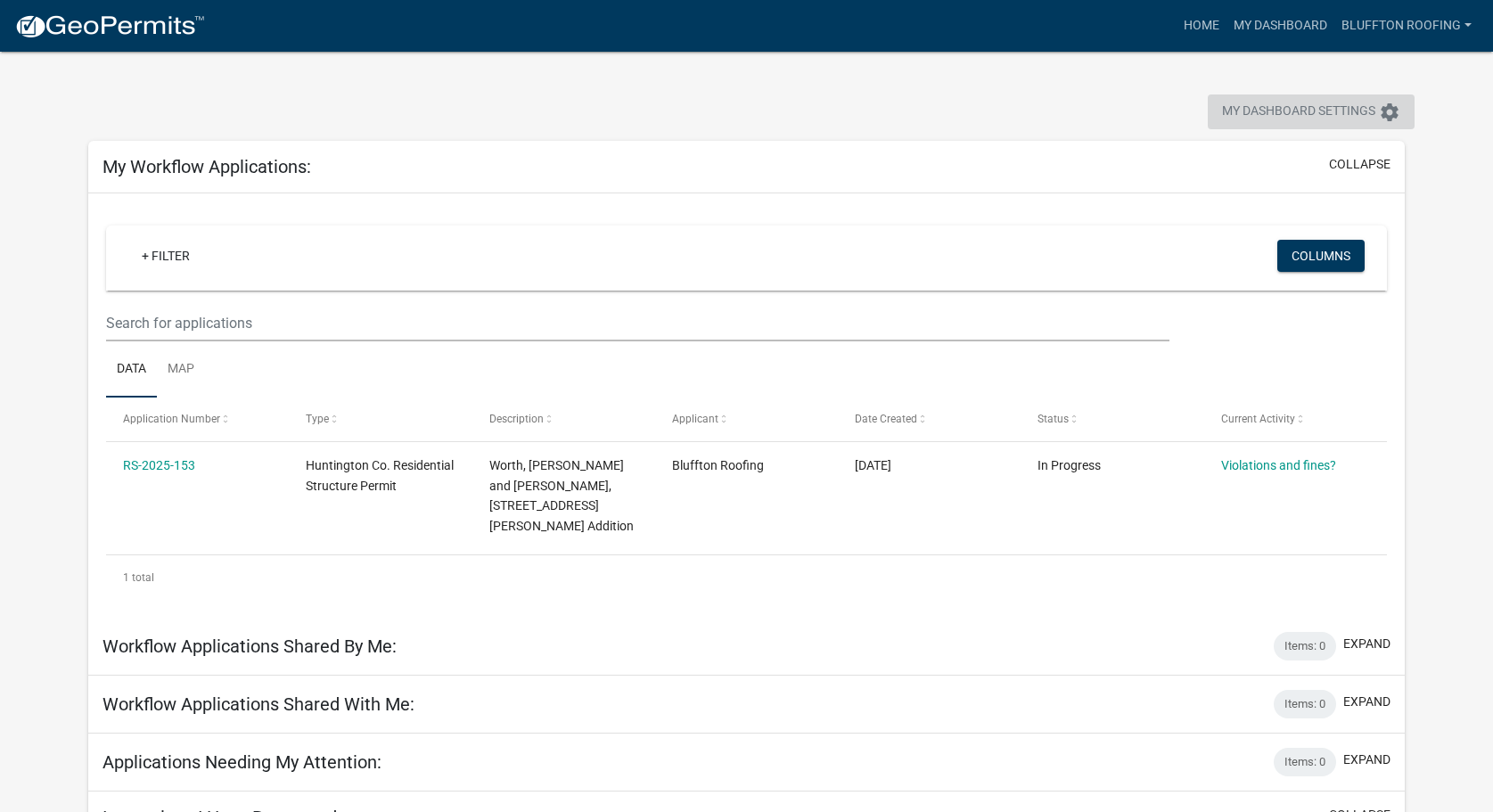
click at [1261, 119] on span "My Dashboard Settings" at bounding box center [1299, 112] width 154 height 21
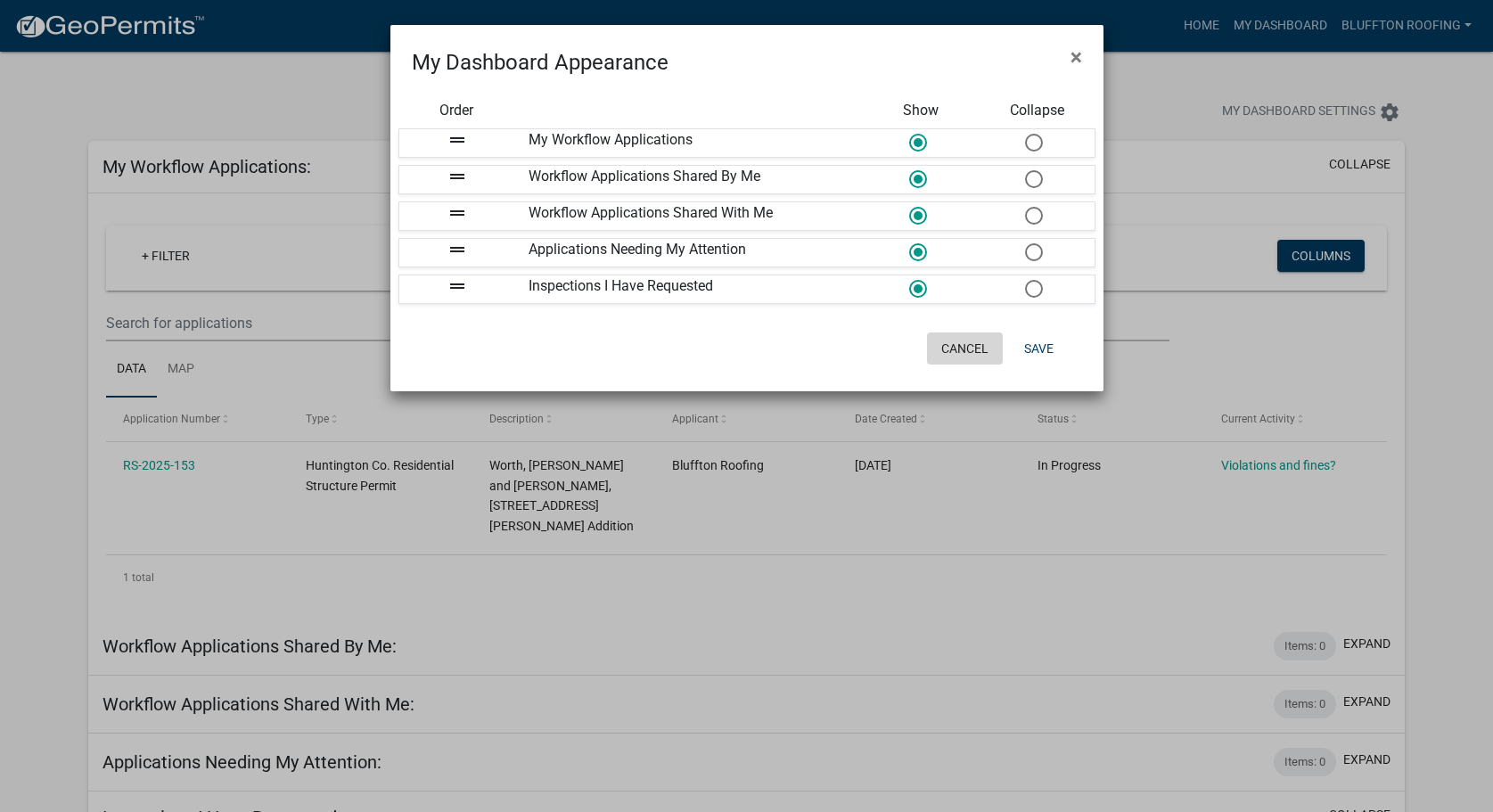
click at [952, 350] on button "Cancel" at bounding box center [965, 348] width 76 height 32
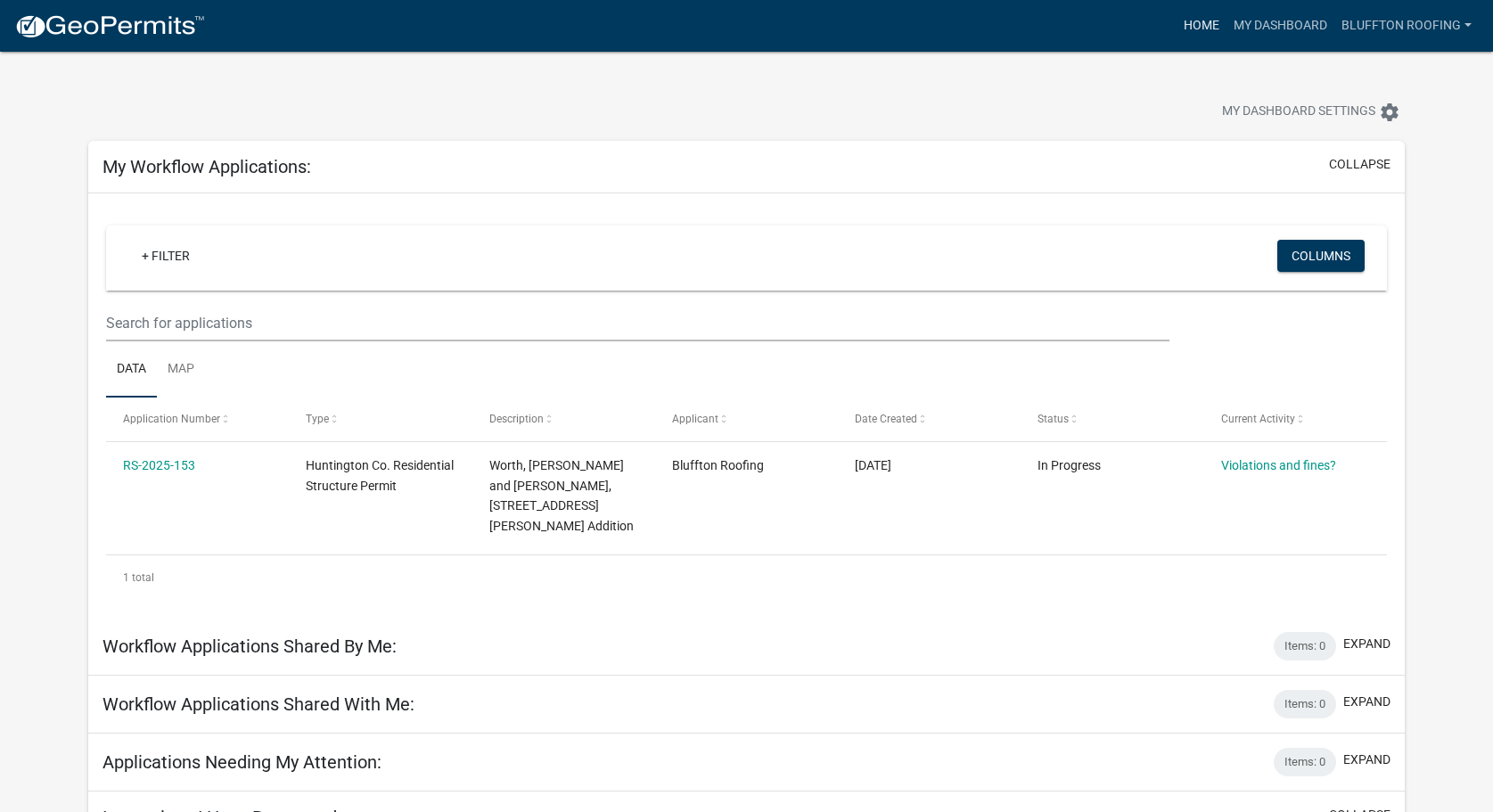
click at [1202, 31] on link "Home" at bounding box center [1202, 26] width 50 height 34
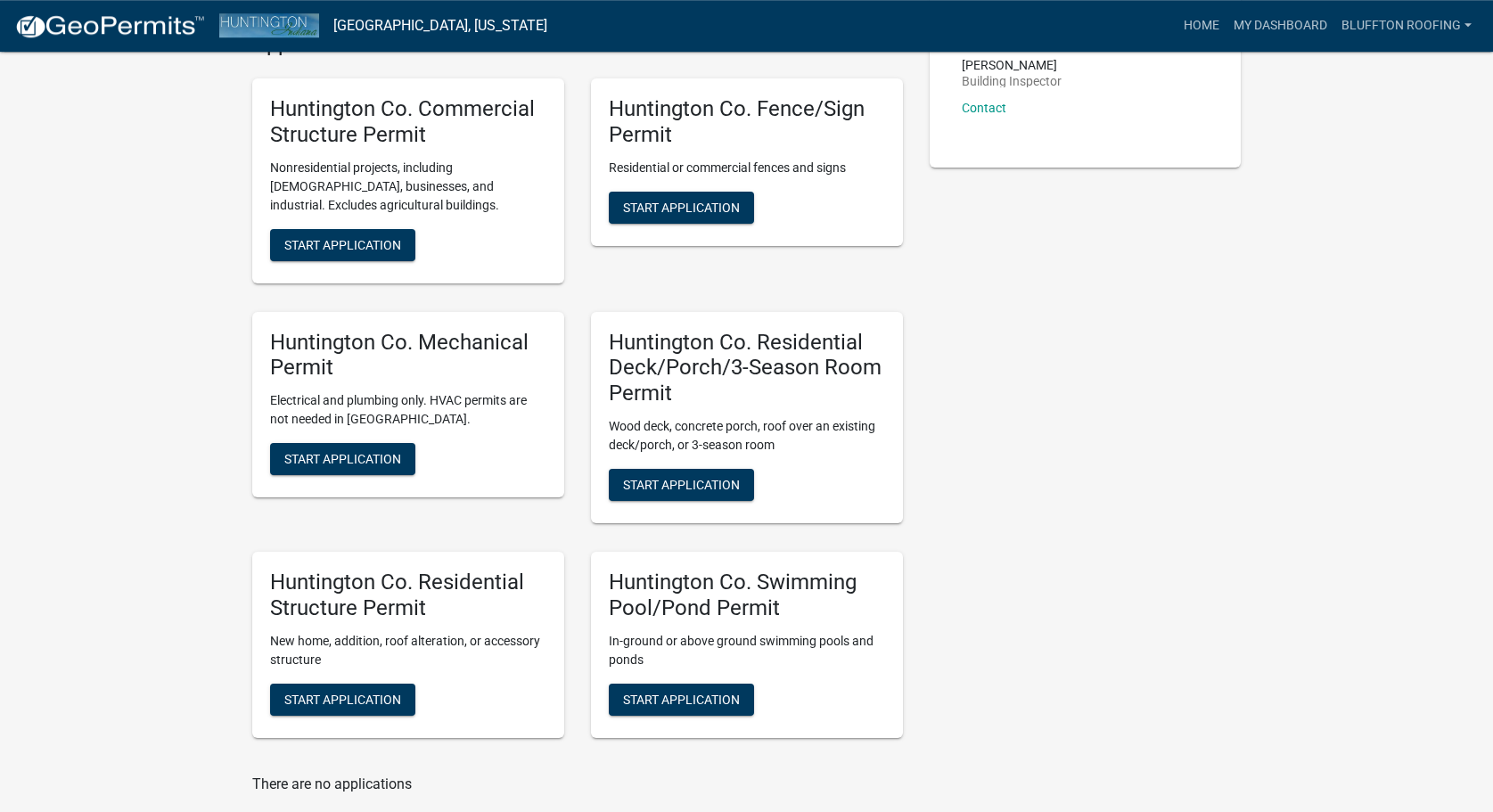
scroll to position [455, 0]
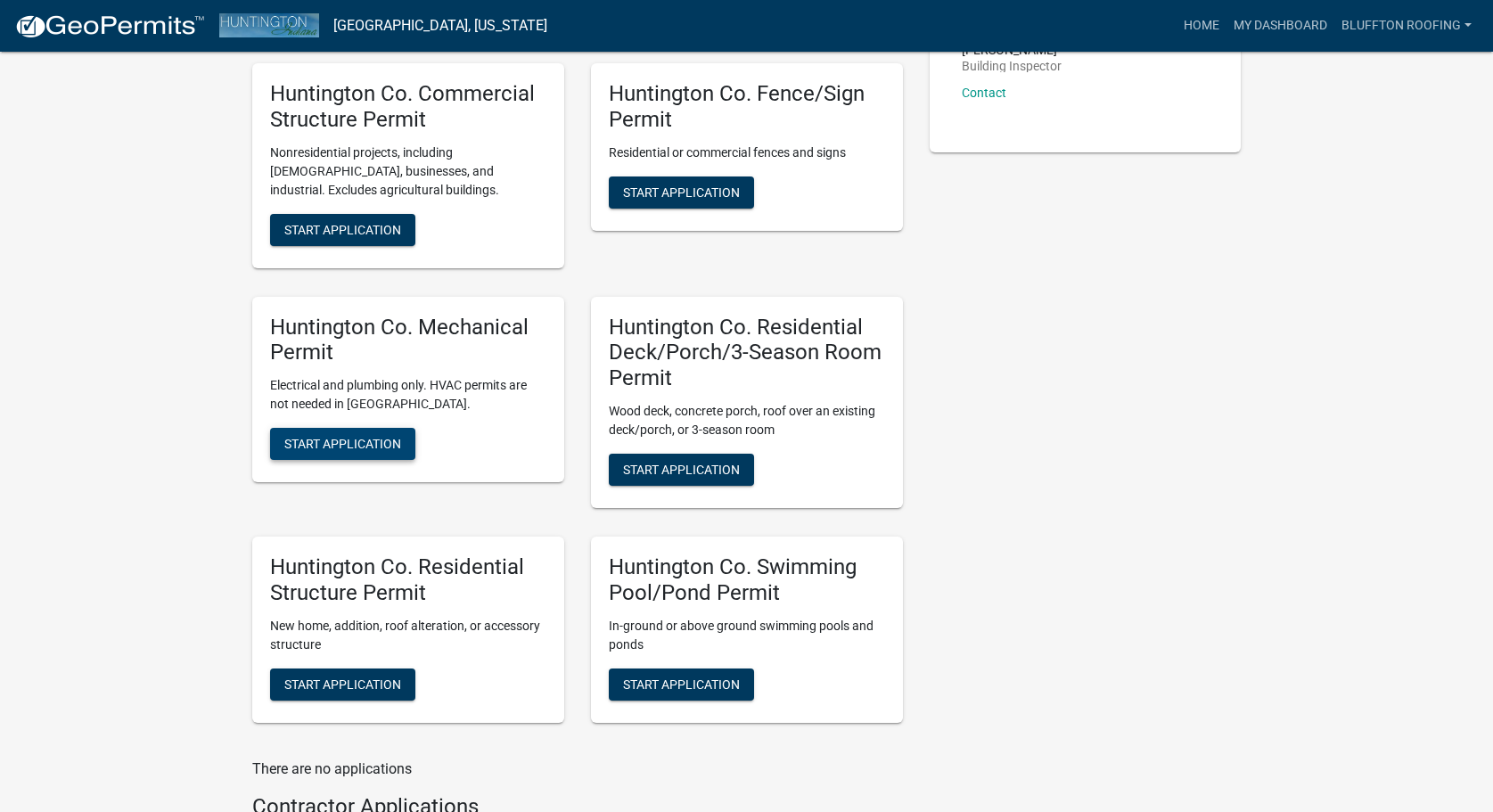
click at [336, 439] on span "Start Application" at bounding box center [343, 443] width 117 height 14
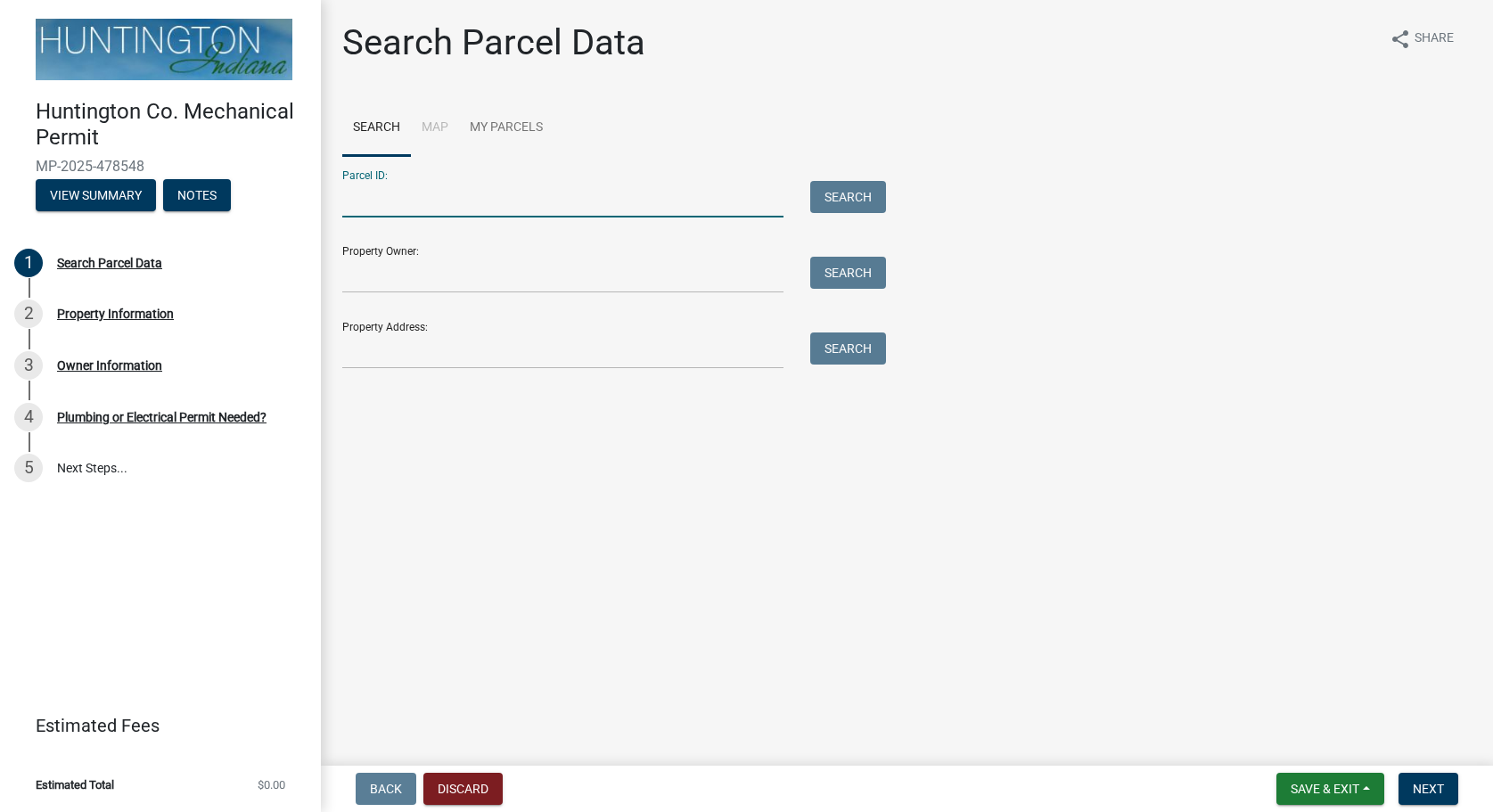
click at [618, 196] on input "Parcel ID:" at bounding box center [563, 198] width 442 height 36
click at [531, 347] on input "Property Address:" at bounding box center [563, 350] width 442 height 36
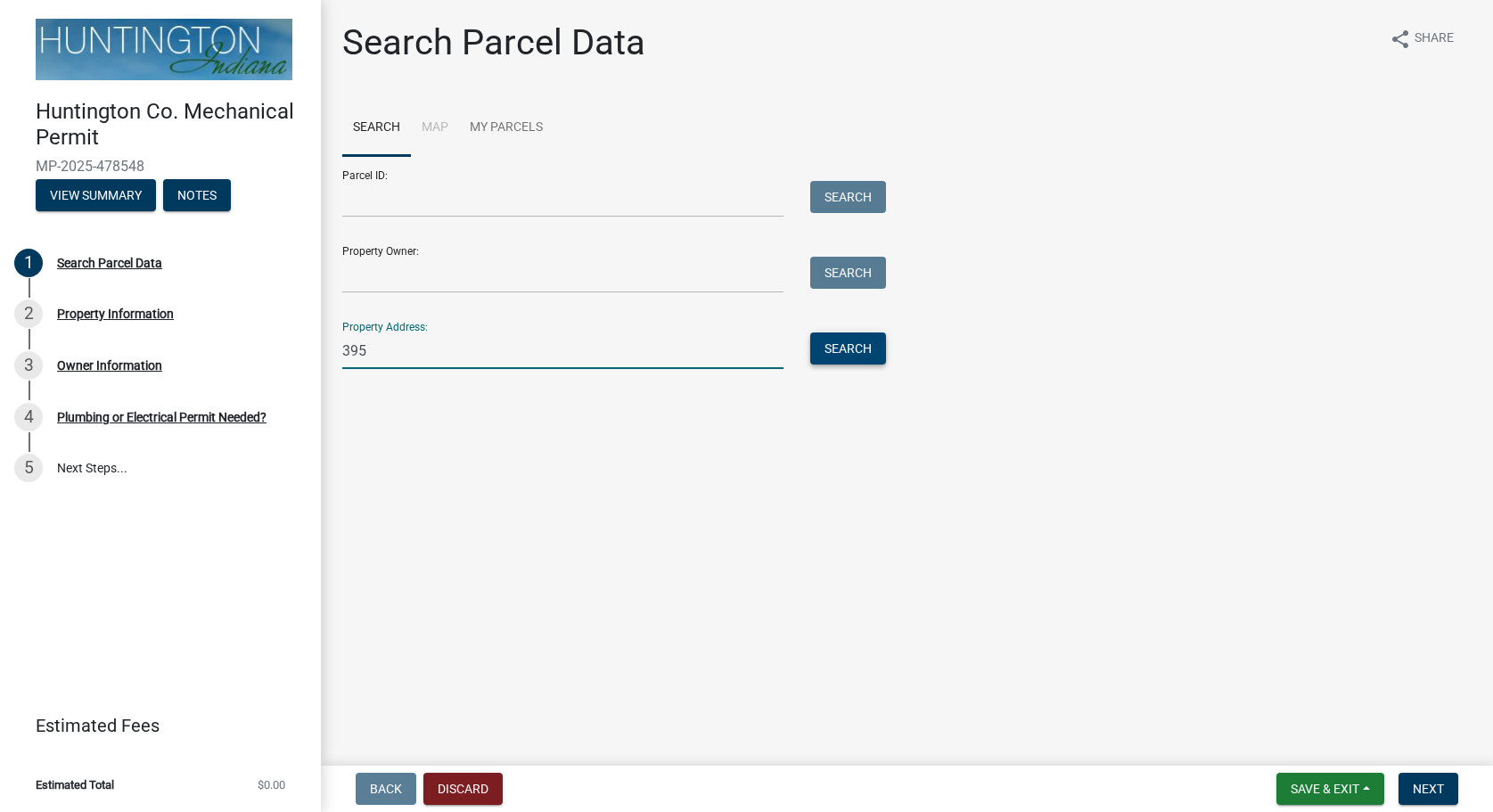
type input "395"
click at [855, 361] on button "Search" at bounding box center [848, 348] width 76 height 32
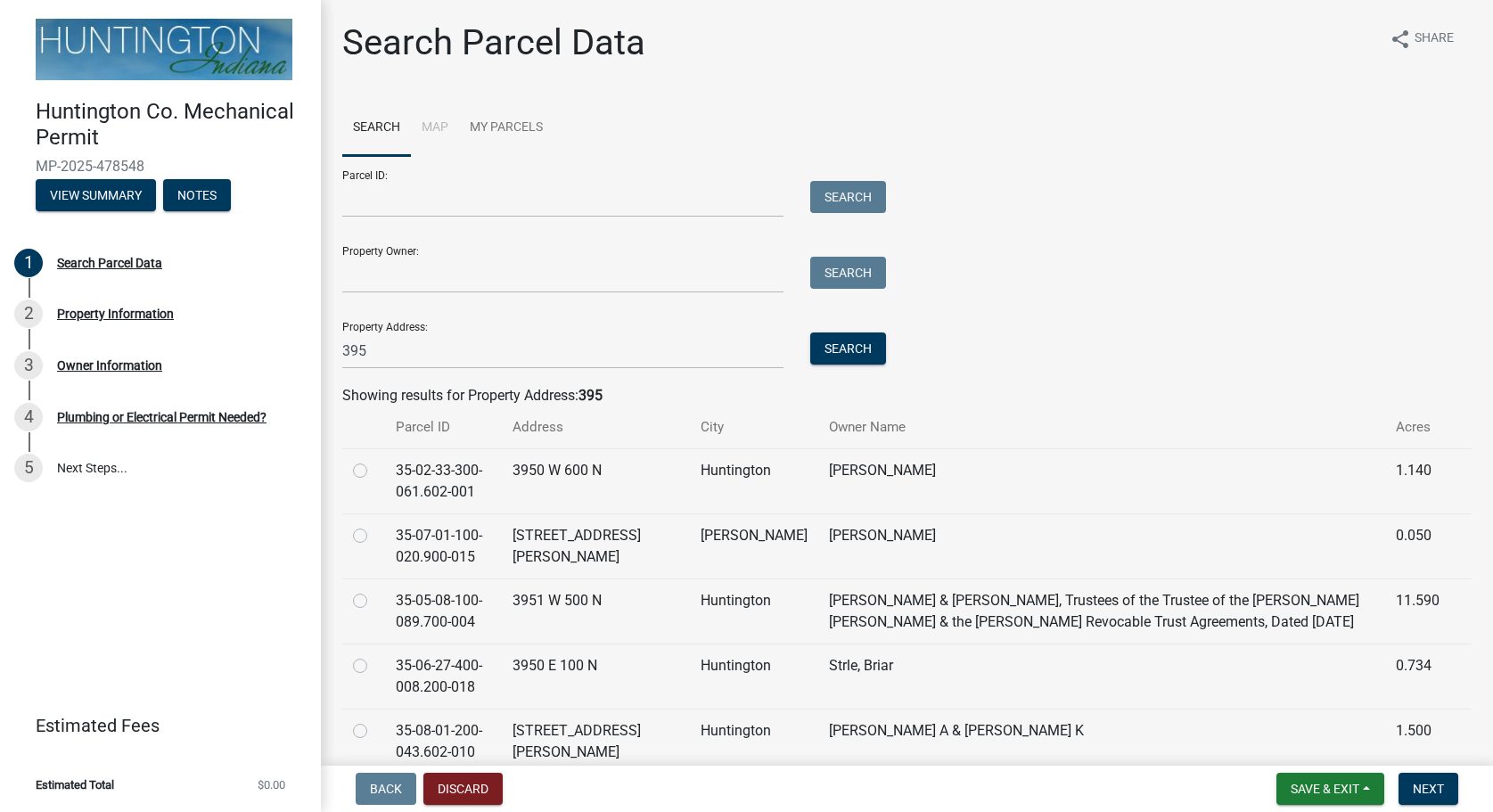
click at [374, 525] on label at bounding box center [374, 525] width 0 height 0
click at [374, 537] on input "radio" at bounding box center [380, 531] width 12 height 12
radio input "true"
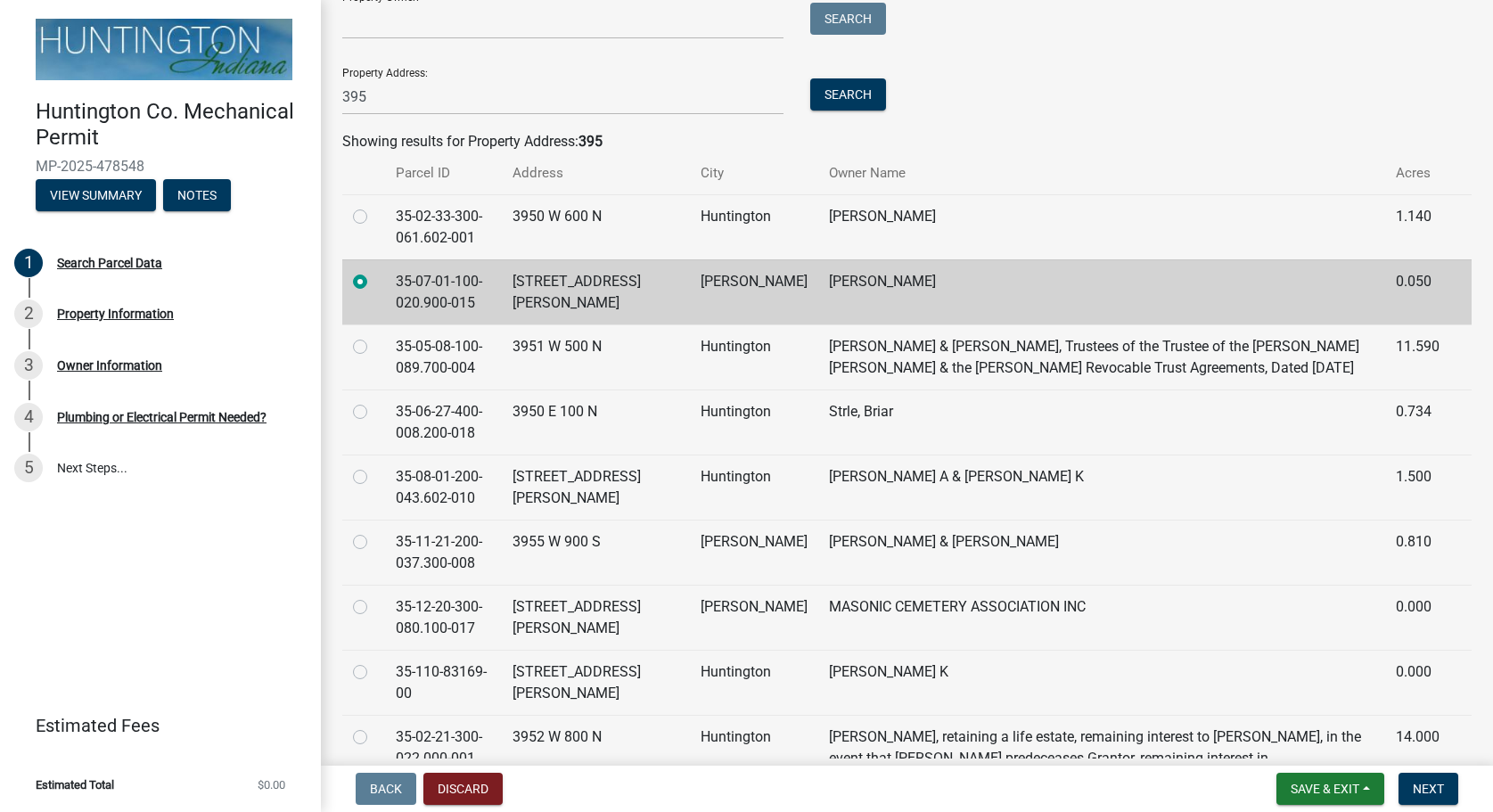
scroll to position [305, 0]
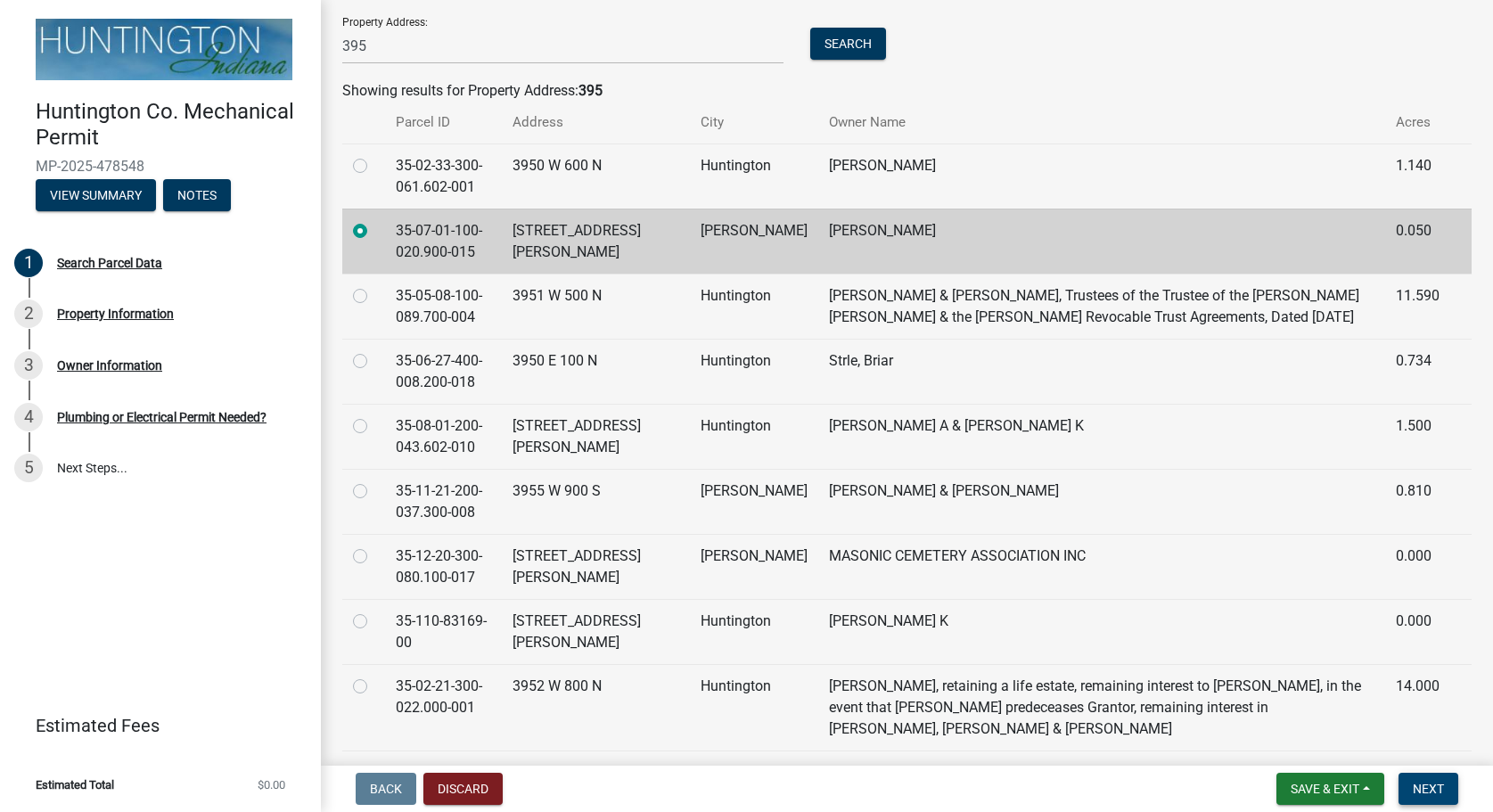
click at [1432, 788] on span "Next" at bounding box center [1429, 788] width 31 height 14
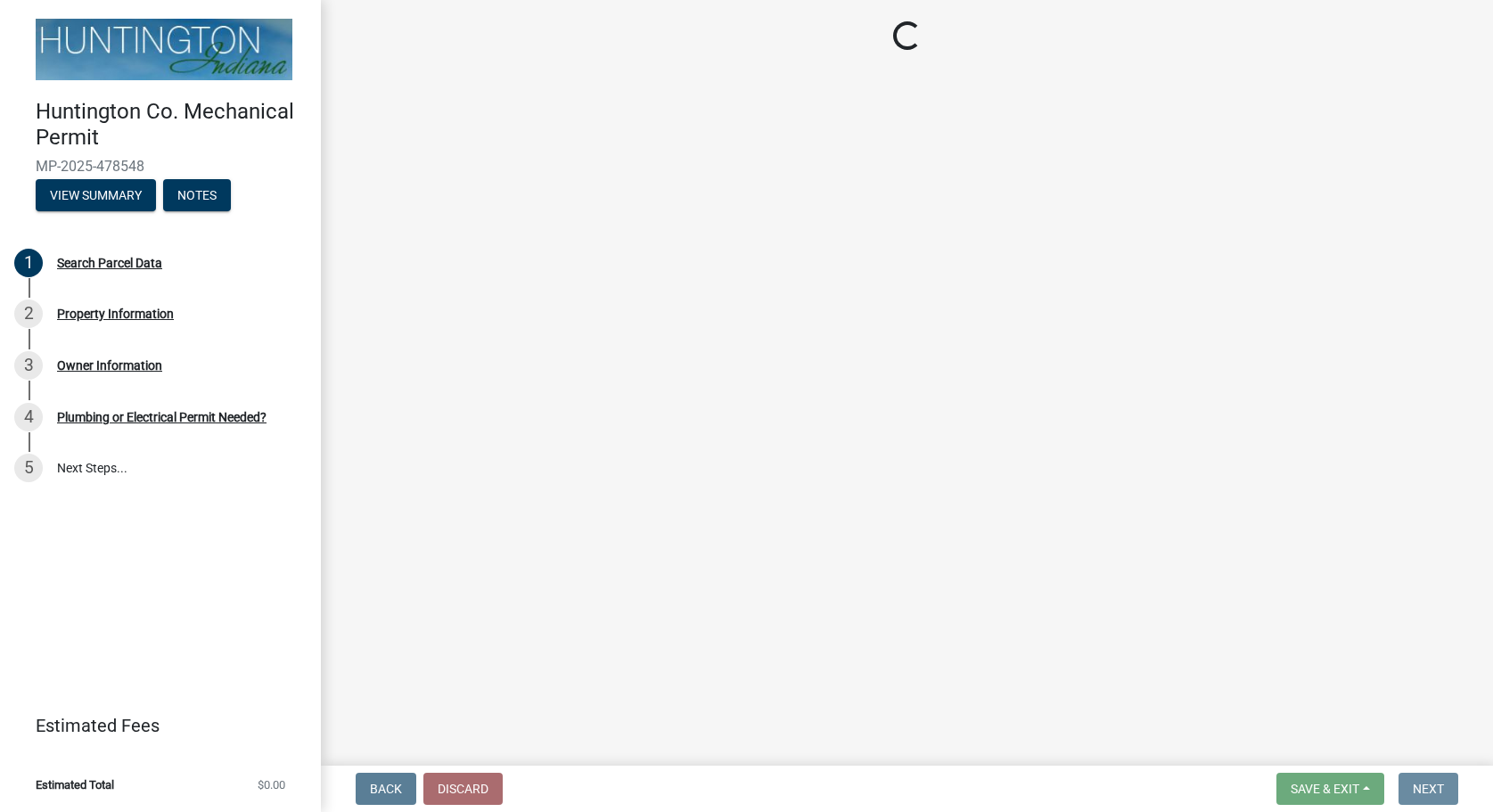
scroll to position [0, 0]
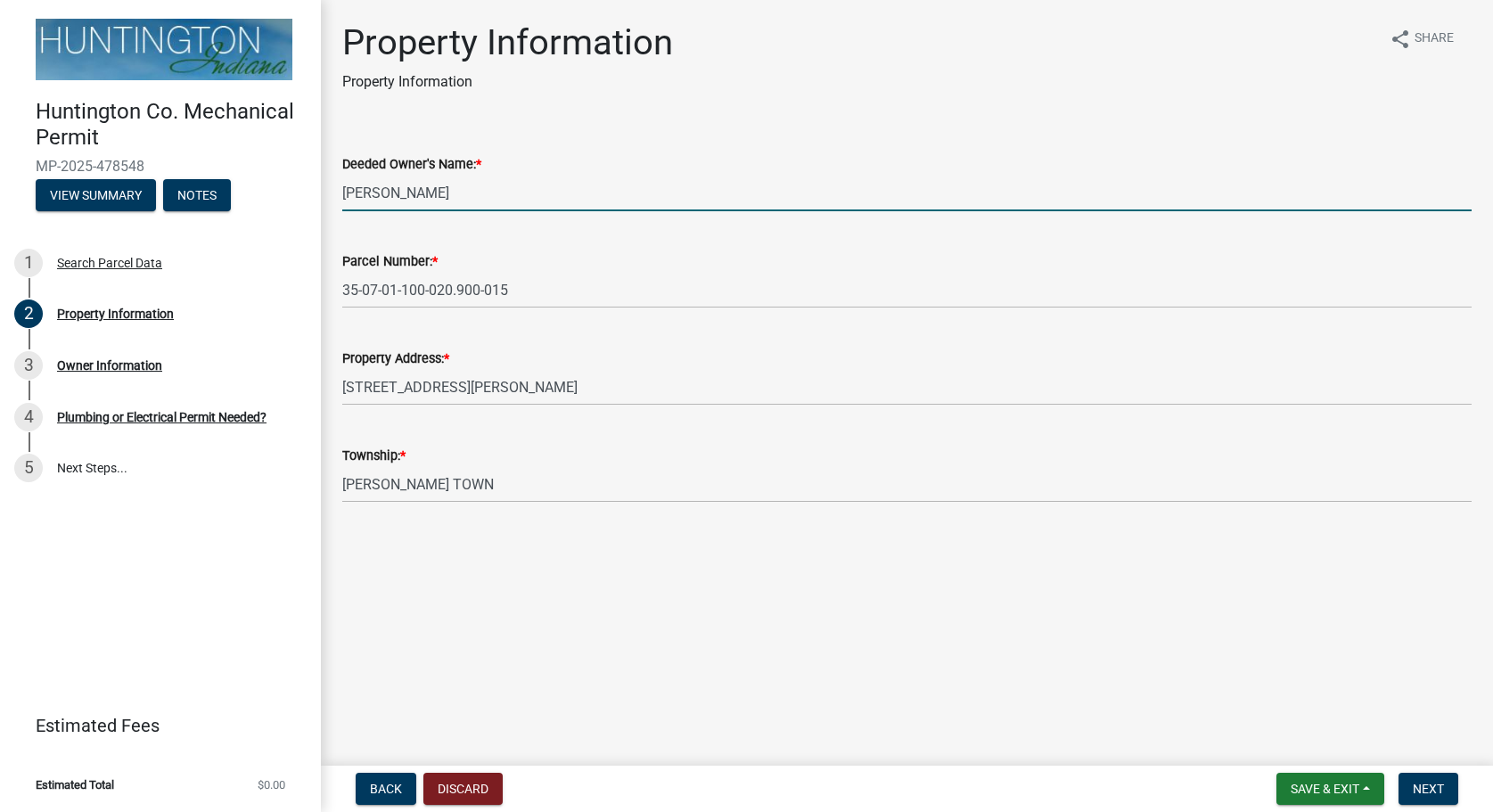
click at [465, 191] on input "[PERSON_NAME]" at bounding box center [908, 193] width 1130 height 36
drag, startPoint x: 465, startPoint y: 192, endPoint x: 306, endPoint y: 196, distance: 159.1
click at [343, 196] on input "[PERSON_NAME]" at bounding box center [908, 193] width 1130 height 36
type input "w"
type input "Worth, [PERSON_NAME] & [PERSON_NAME]"
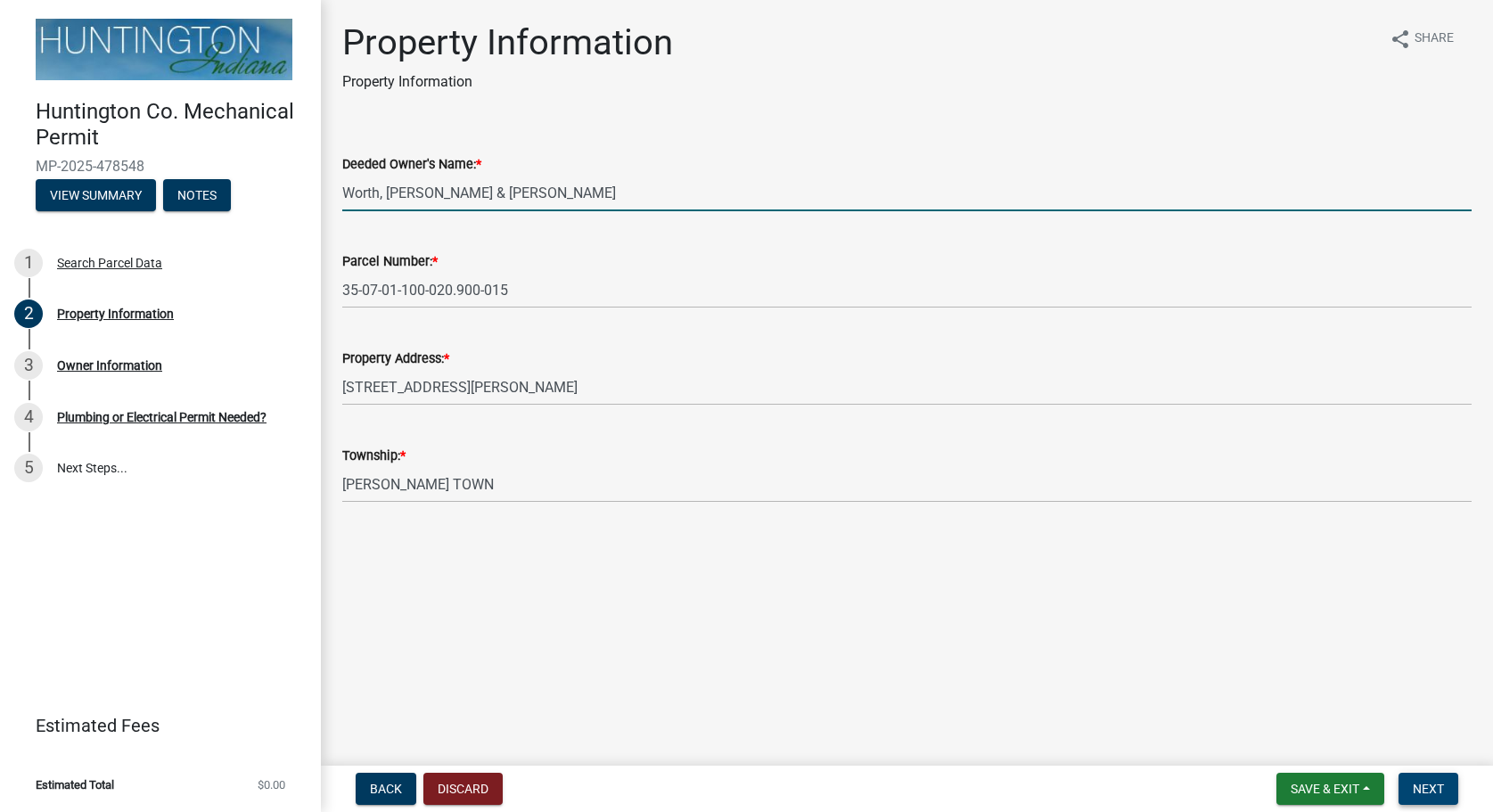
click at [1440, 786] on span "Next" at bounding box center [1429, 788] width 31 height 14
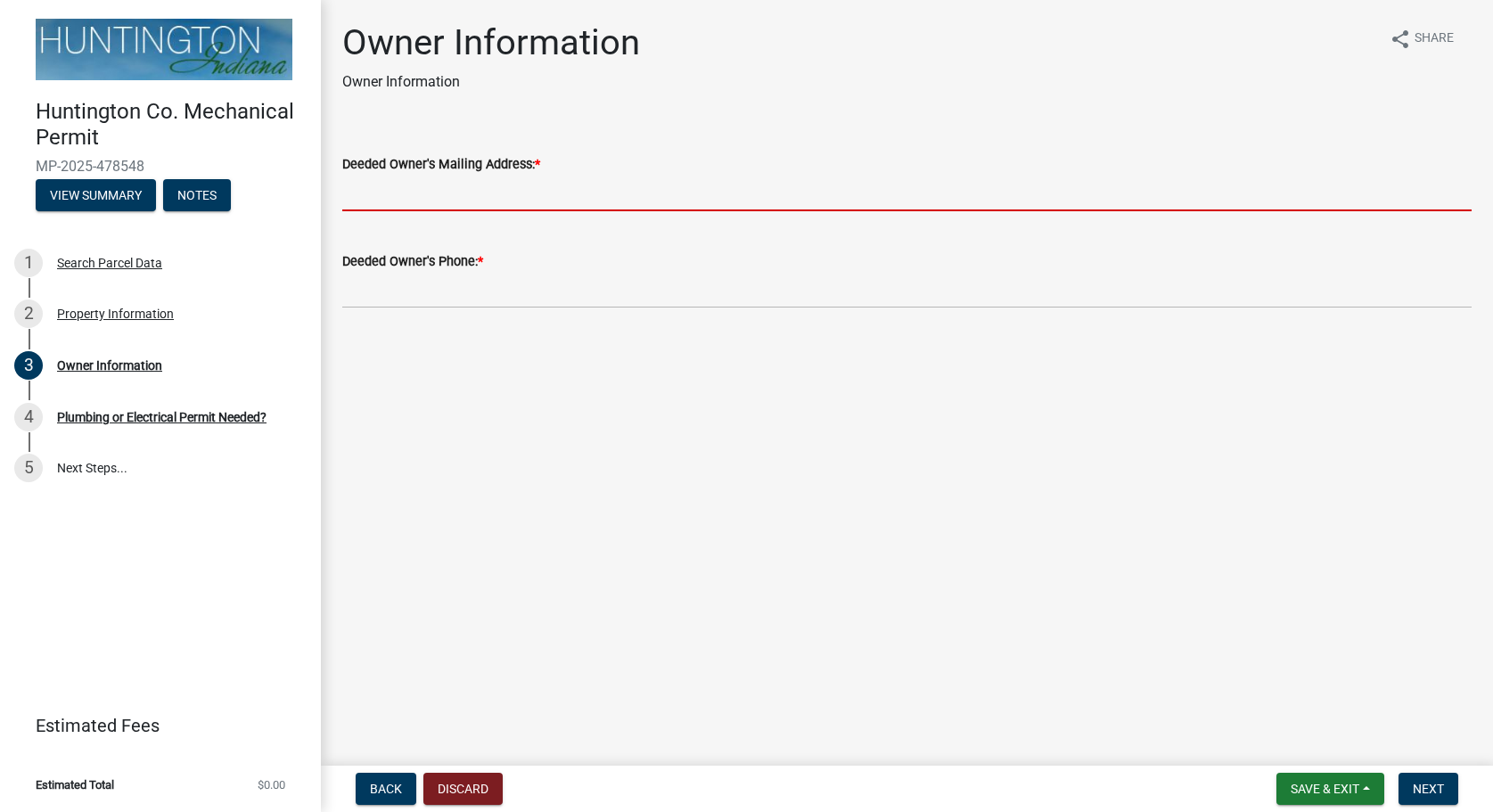
click at [541, 192] on input "Deeded Owner's Mailing Address: *" at bounding box center [908, 193] width 1130 height 36
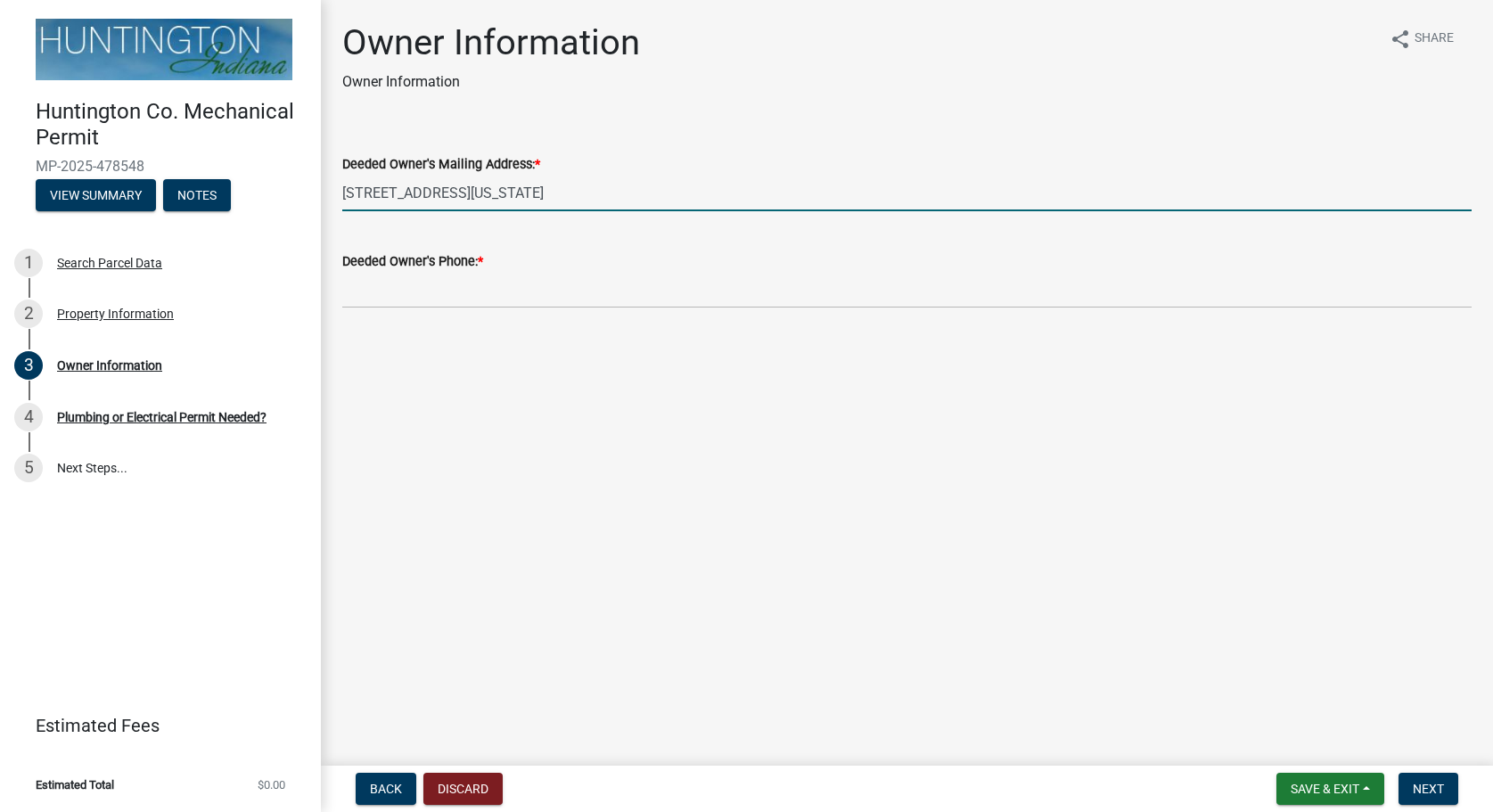
click at [525, 194] on input "[STREET_ADDRESS][US_STATE]" at bounding box center [908, 193] width 1130 height 36
click at [521, 197] on input "[STREET_ADDRESS][US_STATE]" at bounding box center [908, 193] width 1130 height 36
click at [612, 189] on input "[STREET_ADDRESS][US_STATE]" at bounding box center [908, 193] width 1130 height 36
type input "[STREET_ADDRESS][US_STATE]"
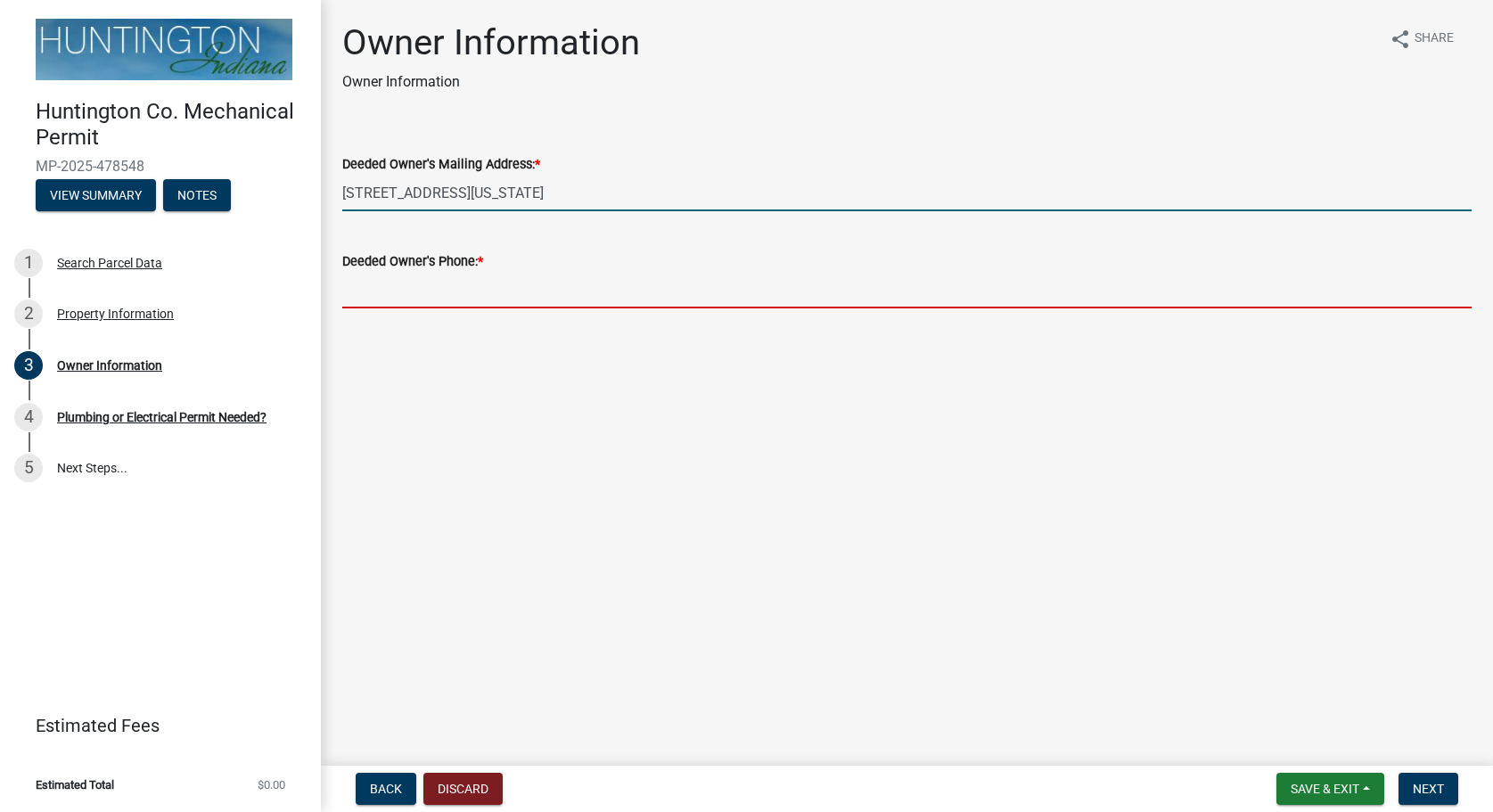
click at [588, 285] on input "Deeded Owner's Phone: *" at bounding box center [908, 290] width 1130 height 36
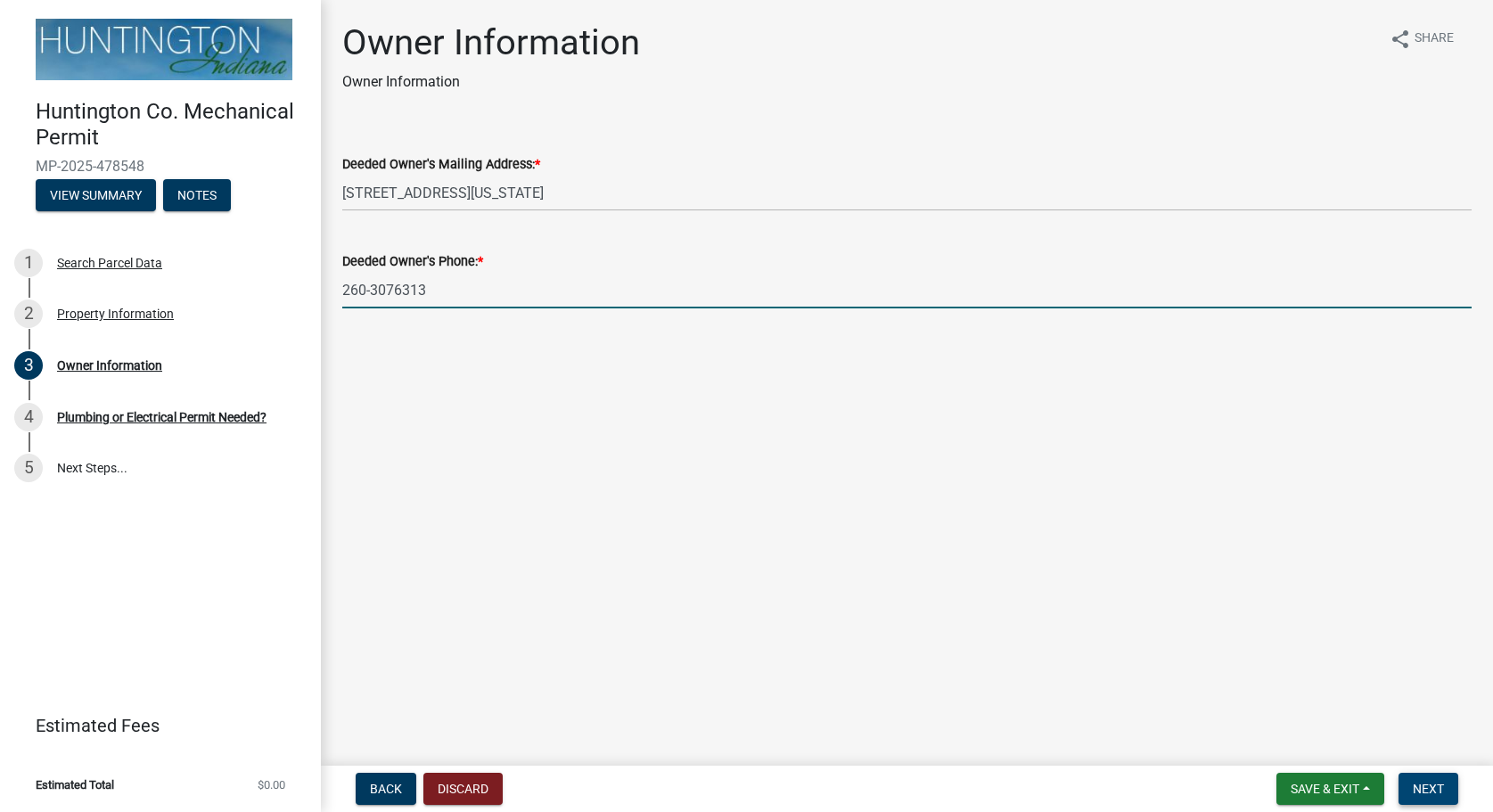
type input "260-3076313"
click at [1417, 782] on span "Next" at bounding box center [1429, 788] width 31 height 14
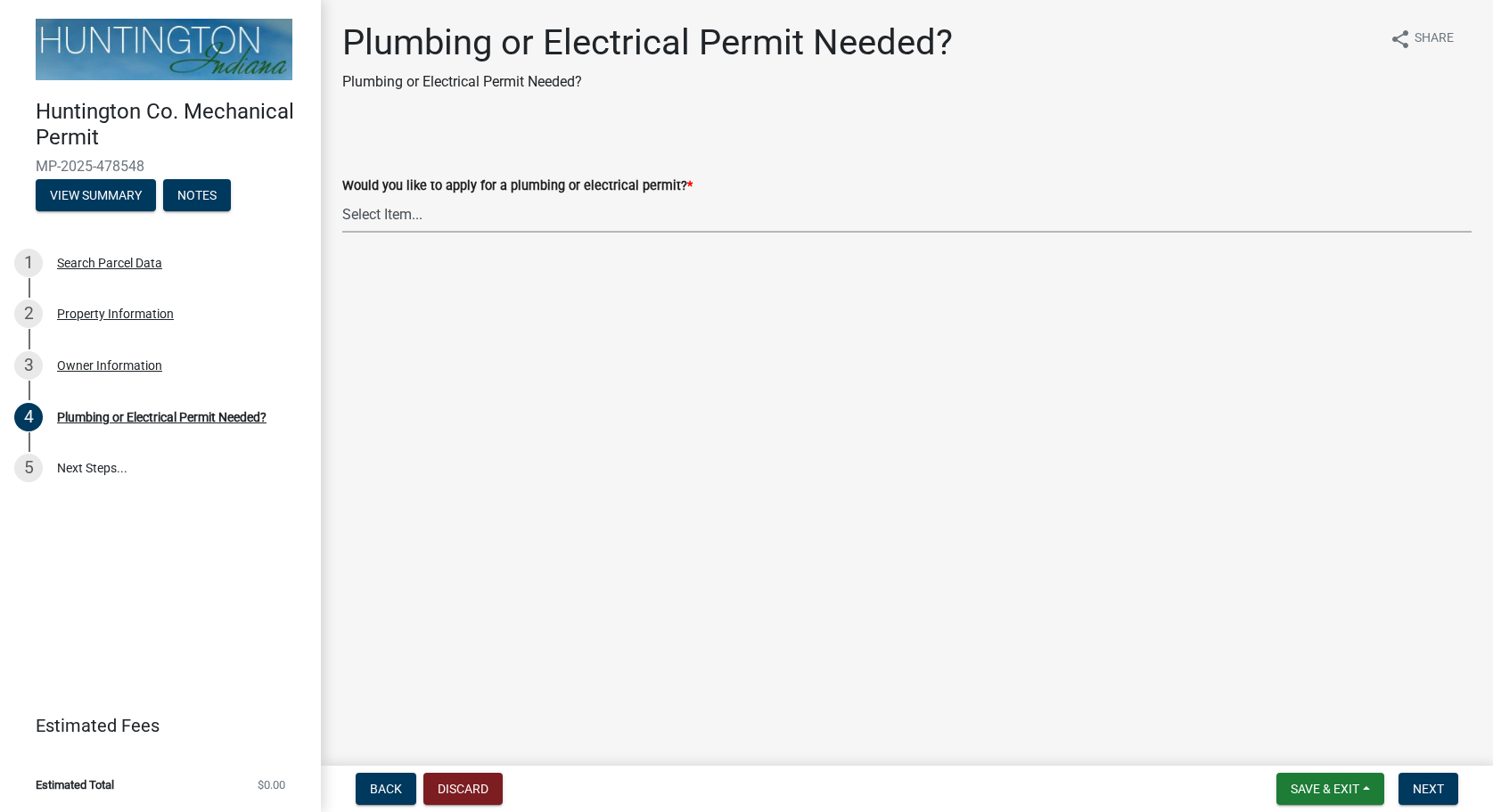
click at [343, 196] on select "Select Item... plumbing electrical" at bounding box center [908, 214] width 1130 height 36
click option "electrical" at bounding box center [0, 0] width 0 height 0
select select "82bdcc69-8734-43af-a4fa-e76f8d275e41"
click at [1412, 784] on button "Next" at bounding box center [1428, 789] width 59 height 32
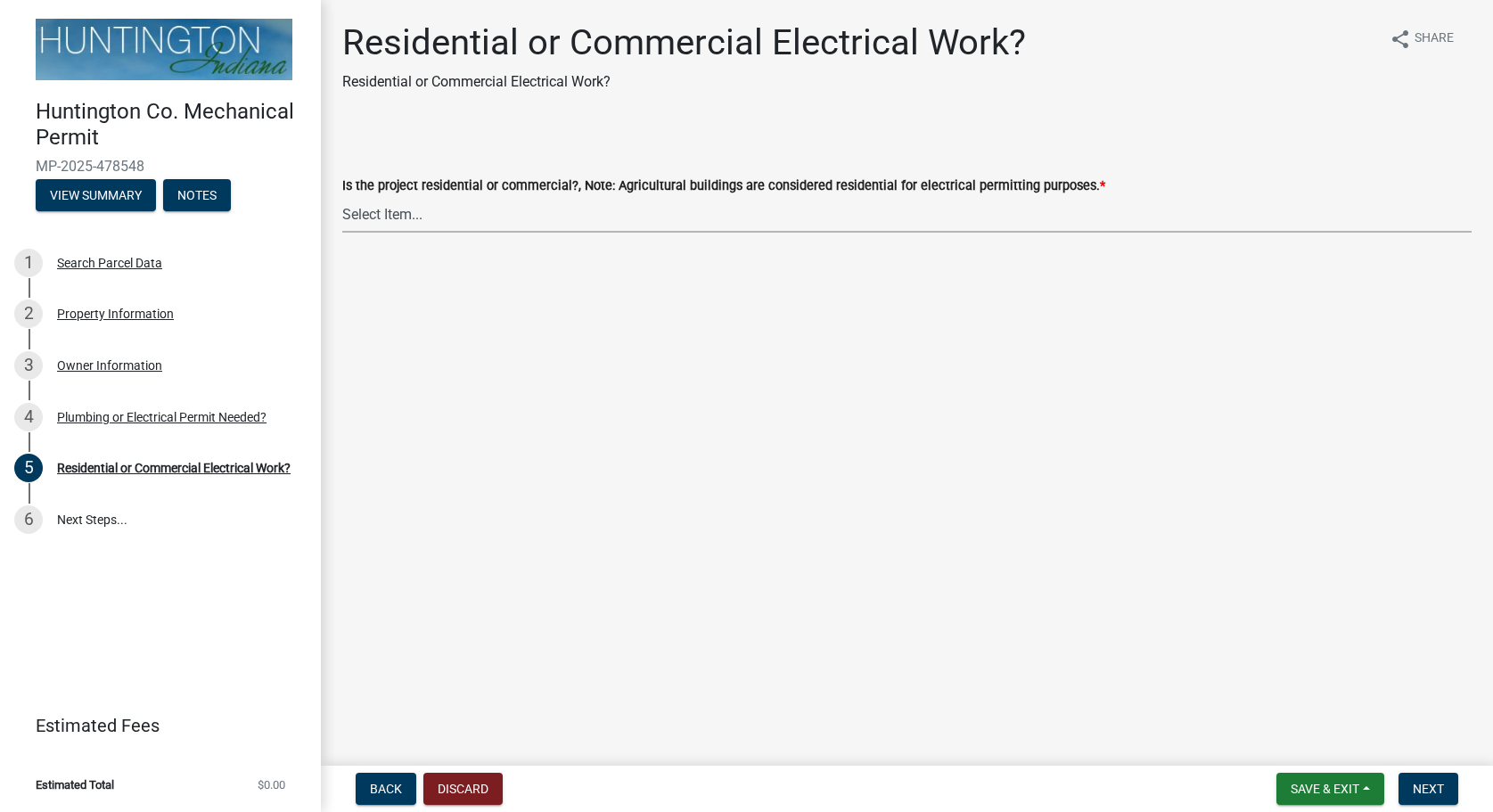
click at [343, 196] on select "Select Item... Residential Commercial" at bounding box center [908, 214] width 1130 height 36
click option "Residential" at bounding box center [0, 0] width 0 height 0
select select "3db72f89-ebf7-44a2-a43c-36ed77a05272"
click at [1435, 795] on span "Next" at bounding box center [1429, 788] width 31 height 14
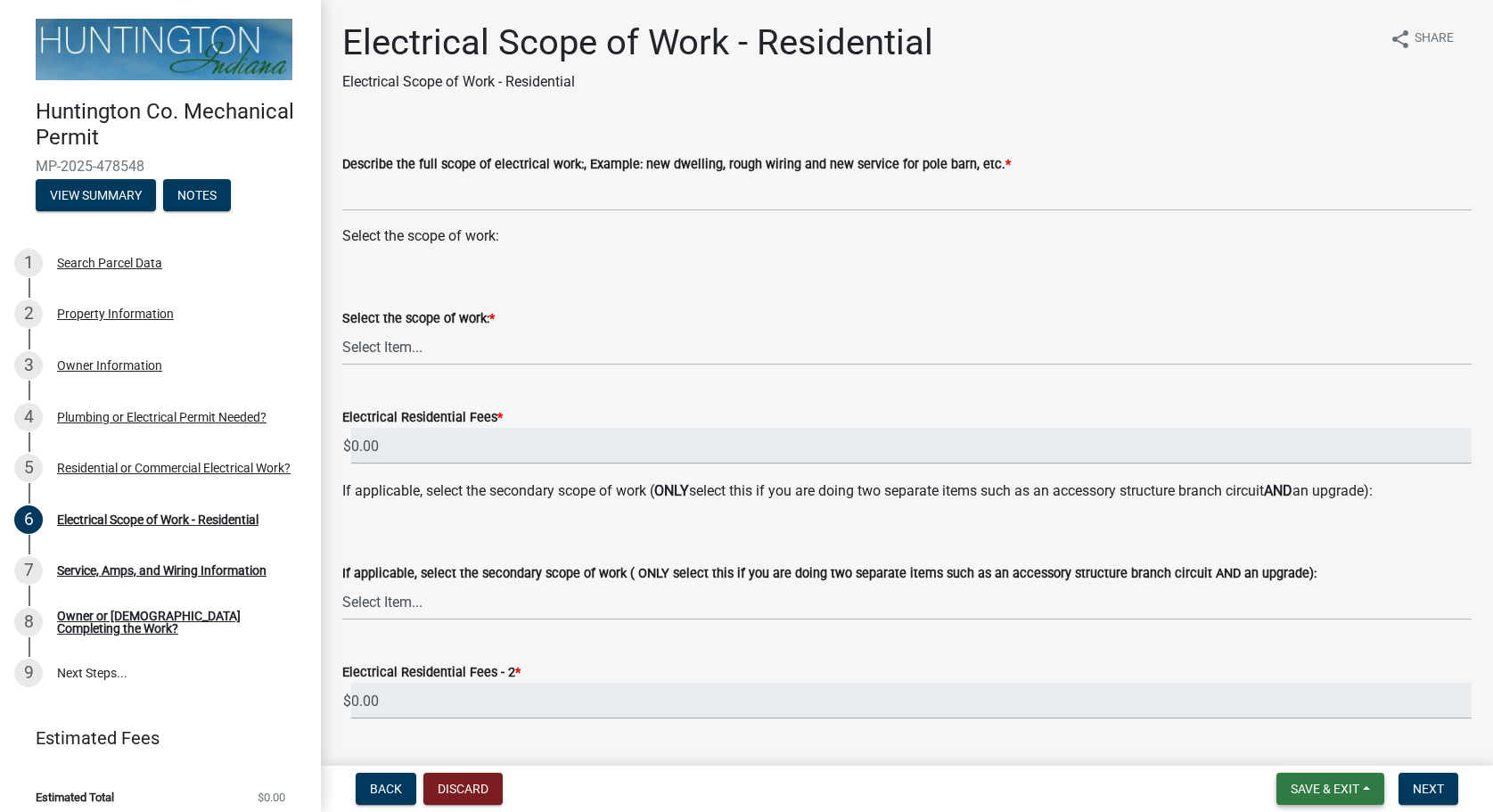
click at [1318, 781] on span "Save & Exit" at bounding box center [1325, 788] width 69 height 14
click at [1273, 697] on button "Save" at bounding box center [1313, 700] width 143 height 43
